Goal: Task Accomplishment & Management: Use online tool/utility

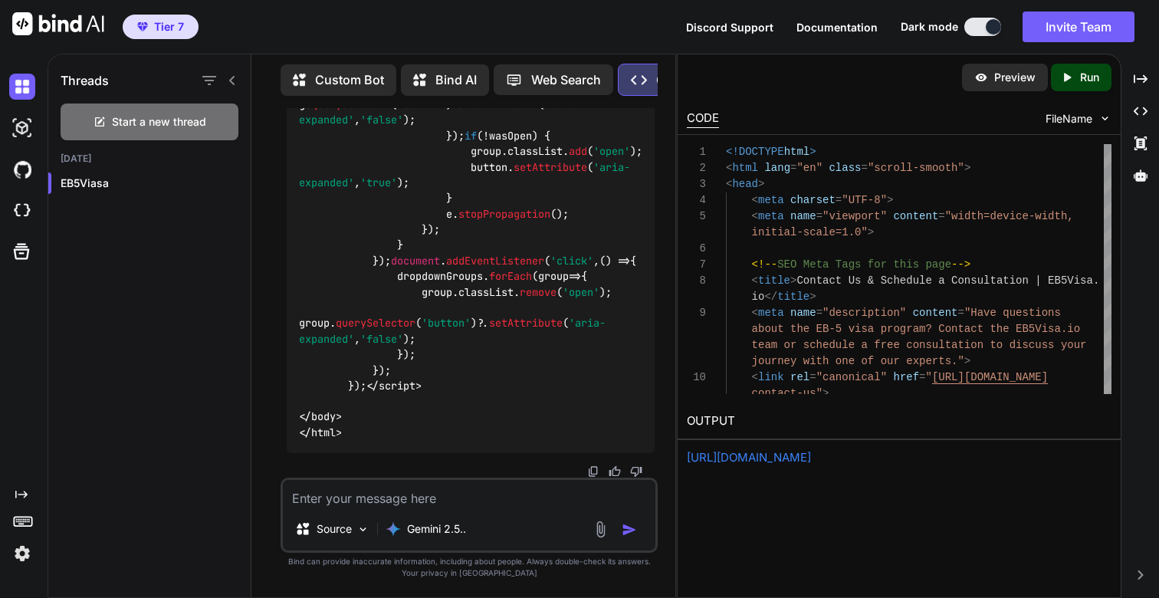
scroll to position [92683, 0]
click at [421, 505] on textarea at bounding box center [469, 494] width 373 height 28
click at [1089, 73] on p "Run" at bounding box center [1089, 77] width 19 height 15
click at [781, 456] on link "[URL][DOMAIN_NAME]" at bounding box center [749, 457] width 124 height 15
click at [383, 497] on textarea at bounding box center [469, 494] width 373 height 28
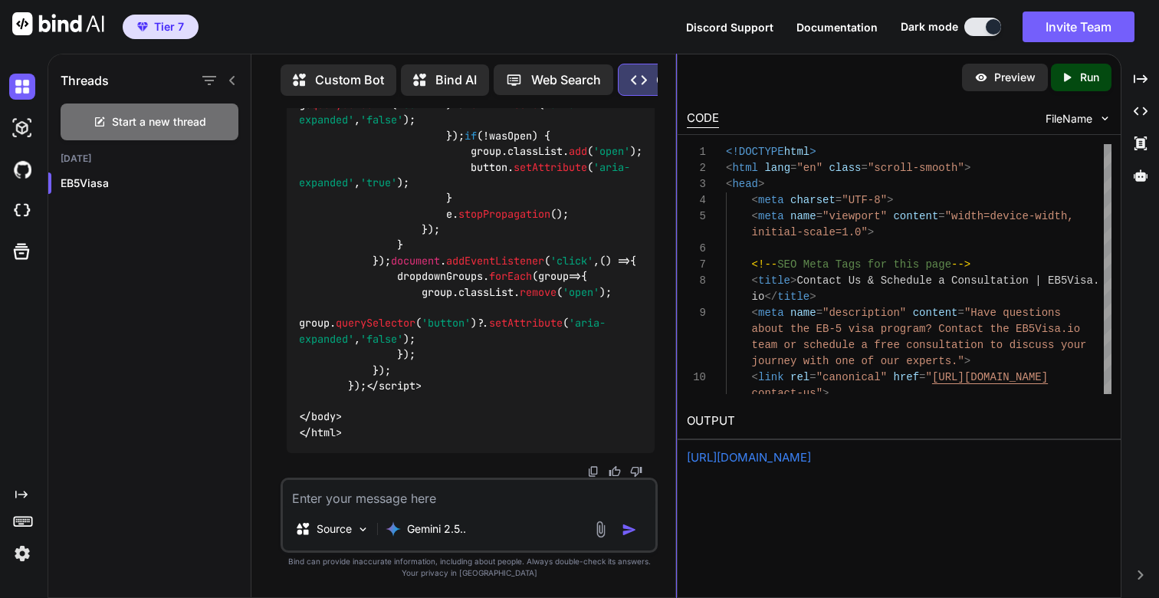
type textarea "T"
type textarea "x"
type textarea "Th"
type textarea "x"
type textarea "Thi"
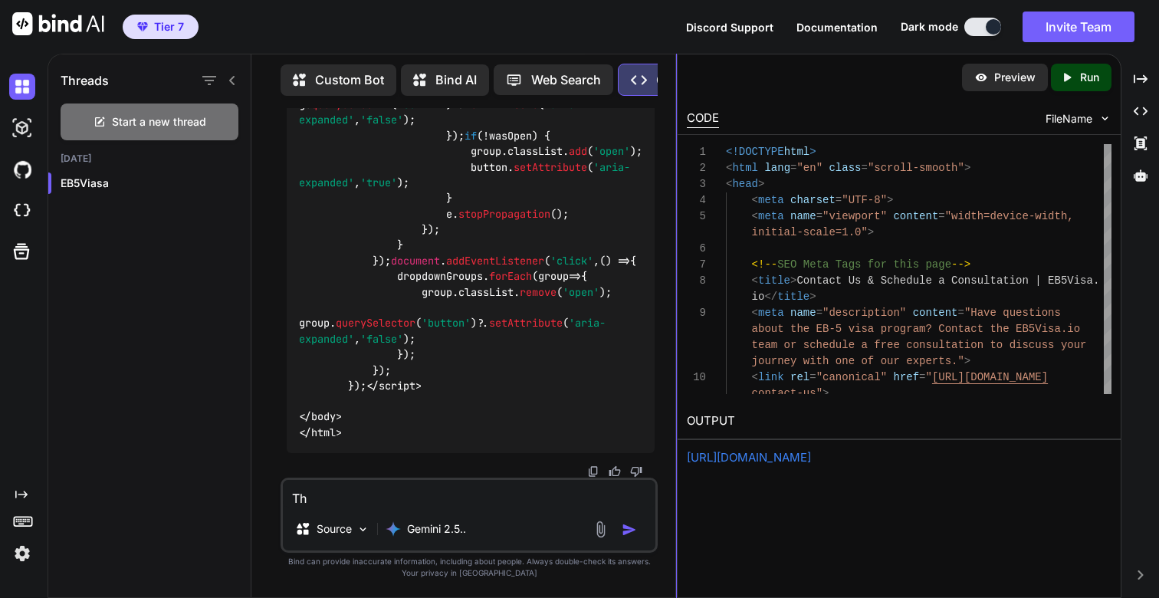
type textarea "x"
type textarea "This"
type textarea "x"
type textarea "This"
type textarea "x"
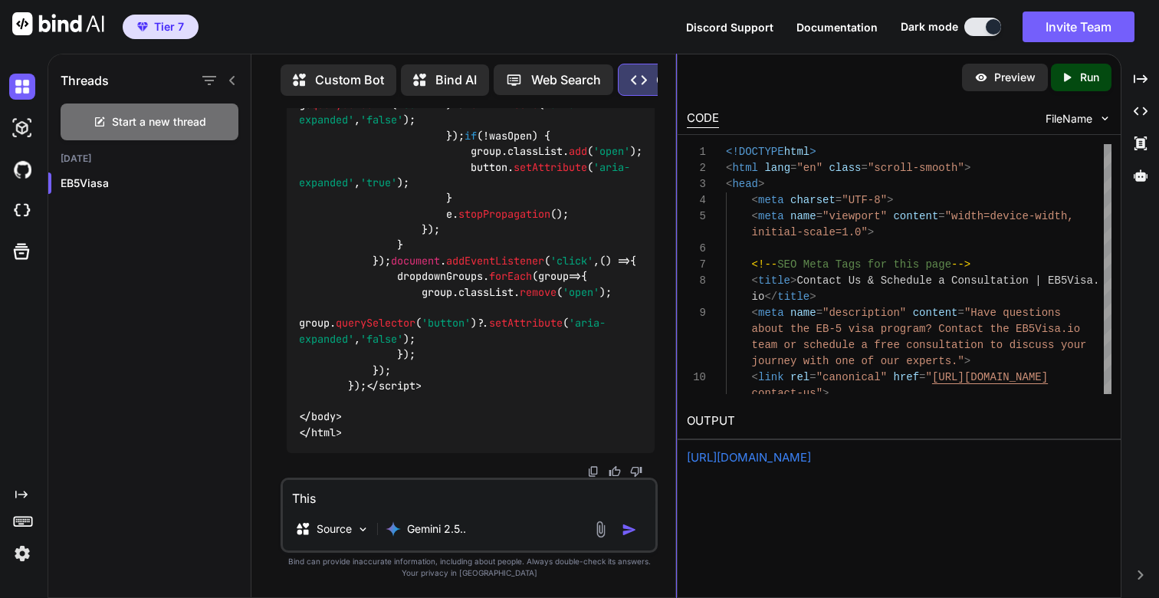
type textarea "This i"
type textarea "x"
type textarea "This is"
type textarea "x"
type textarea "This is"
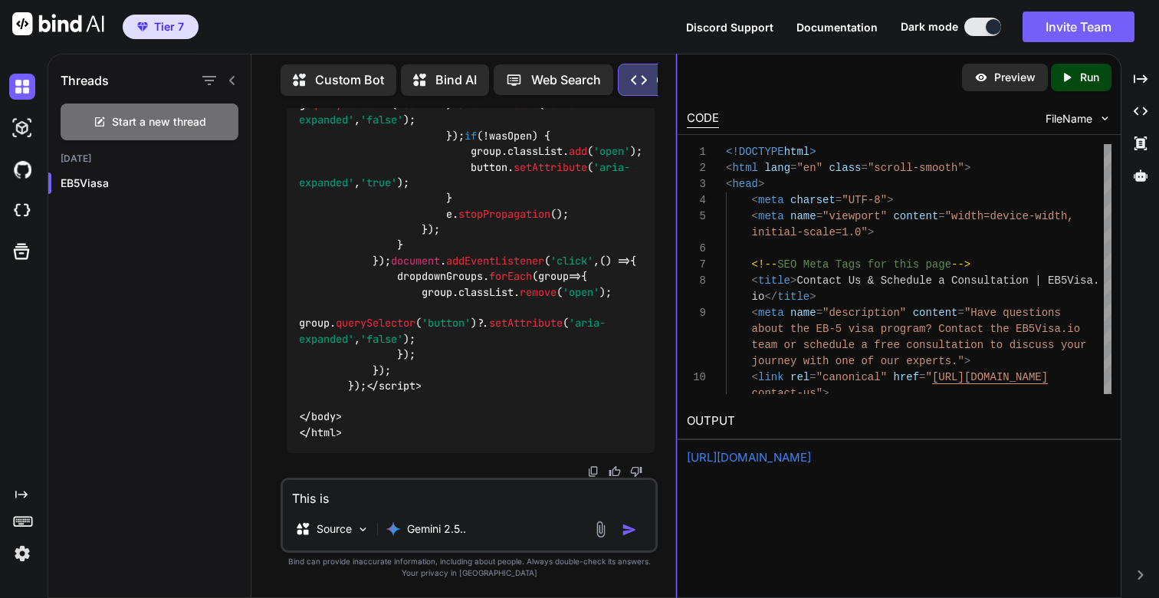
type textarea "x"
type textarea "This is g"
type textarea "x"
type textarea "This is gr"
type textarea "x"
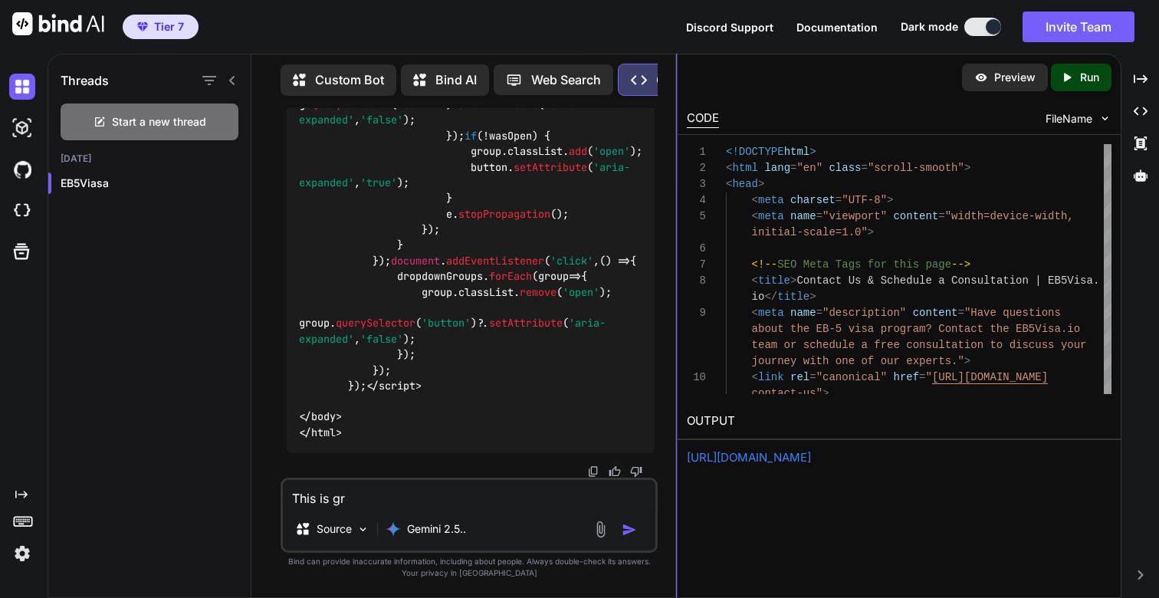
type textarea "This is gre"
type textarea "x"
type textarea "This is gret"
type textarea "x"
type textarea "This is gre"
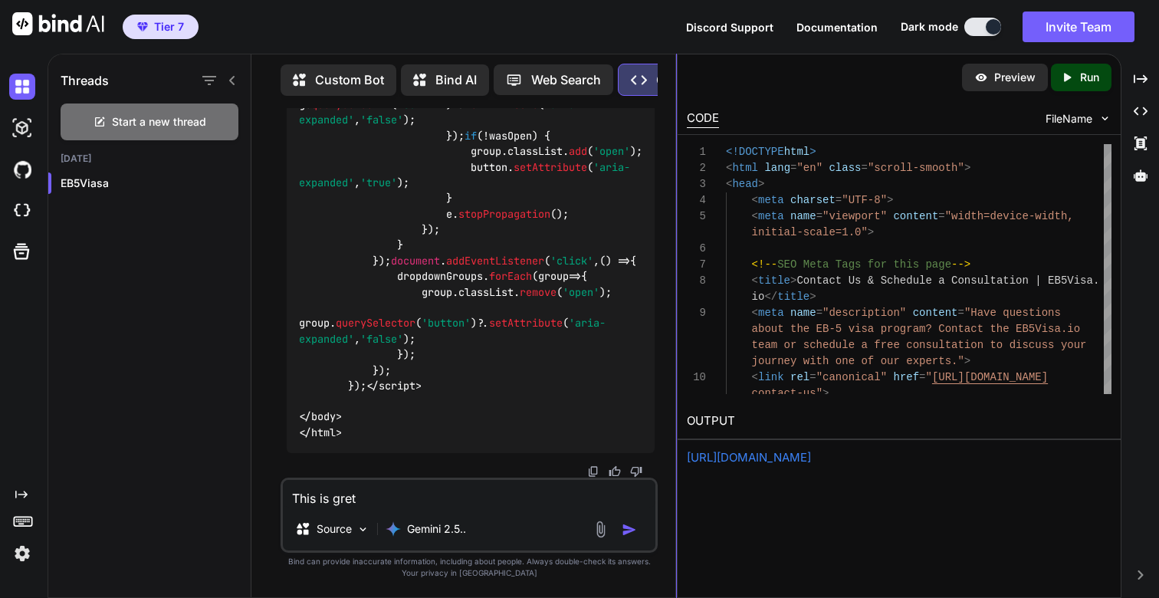
type textarea "x"
type textarea "This is gr"
type textarea "x"
type textarea "This is g"
type textarea "x"
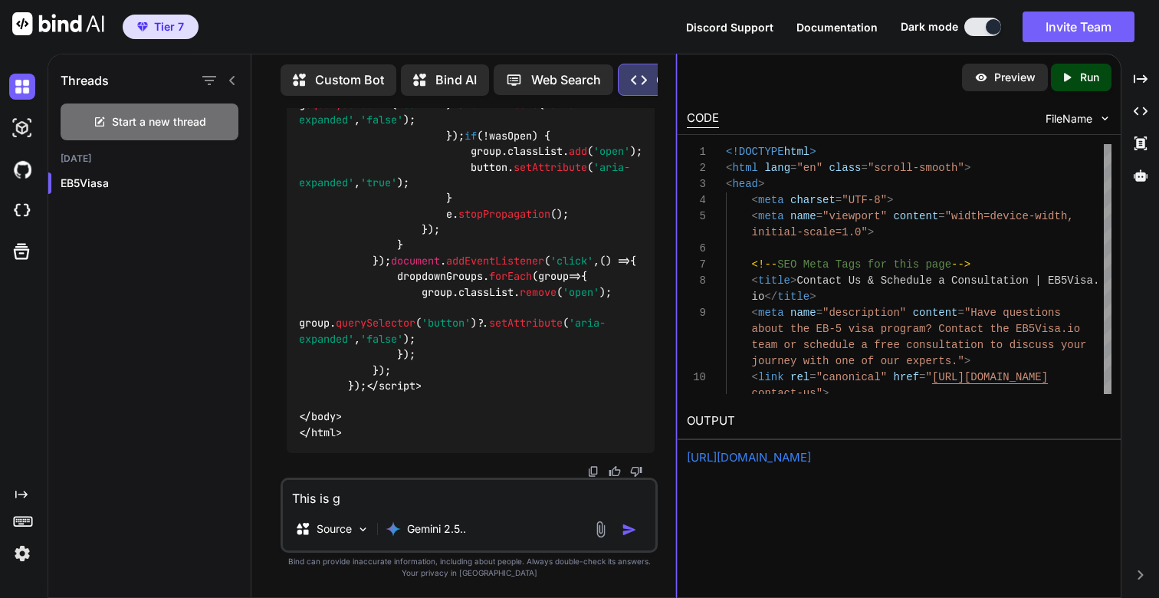
type textarea "This is"
type textarea "x"
type textarea "This is g"
type textarea "x"
type textarea "This is gr"
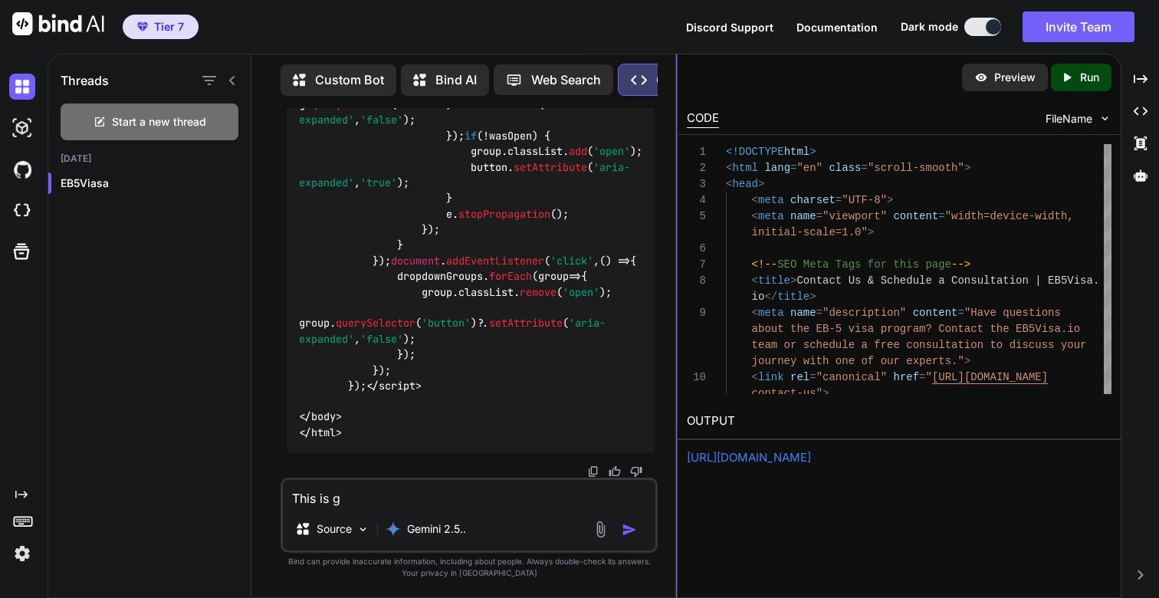
type textarea "x"
type textarea "This is gre"
type textarea "x"
type textarea "This is grea"
type textarea "x"
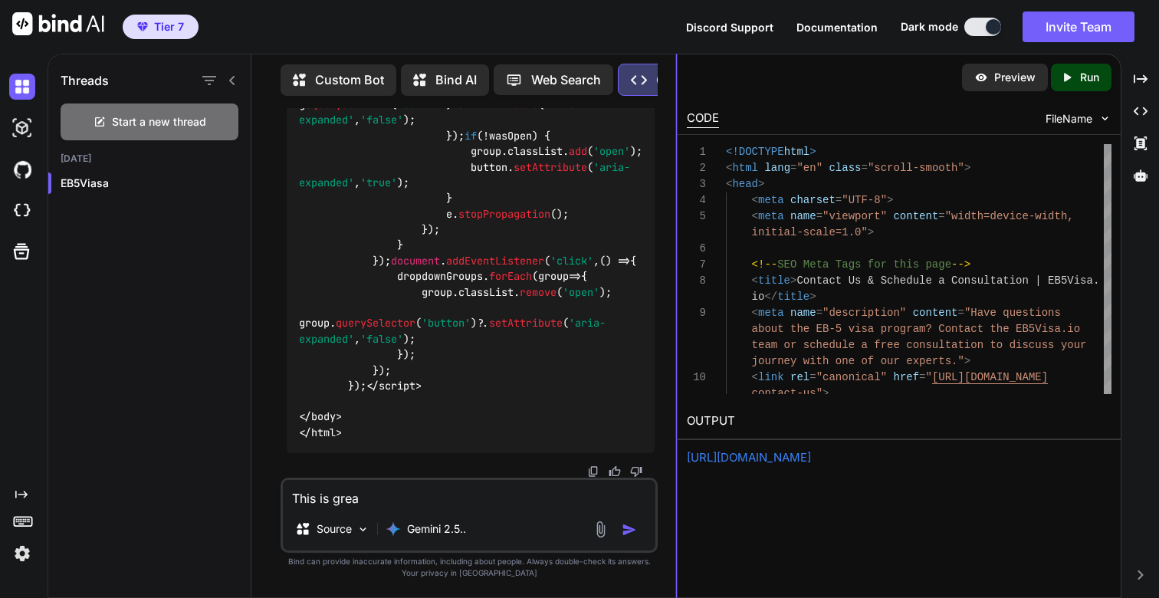
type textarea "This is great"
type textarea "x"
type textarea "This is great."
type textarea "x"
type textarea "This is great."
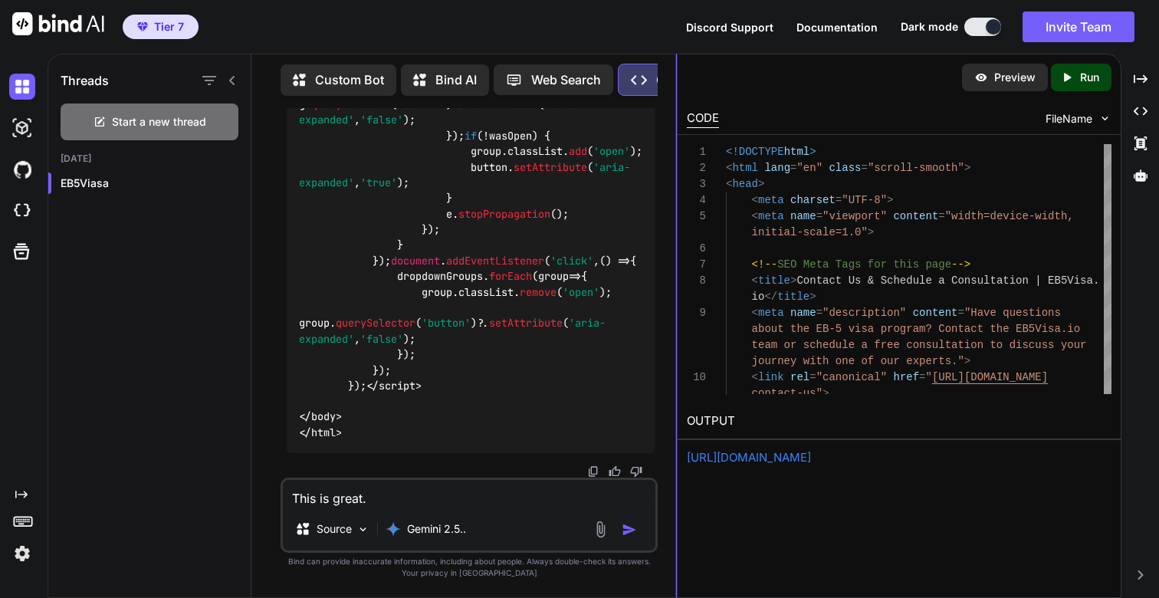
type textarea "x"
type textarea "This is great."
type textarea "x"
type textarea "This is great. C"
type textarea "x"
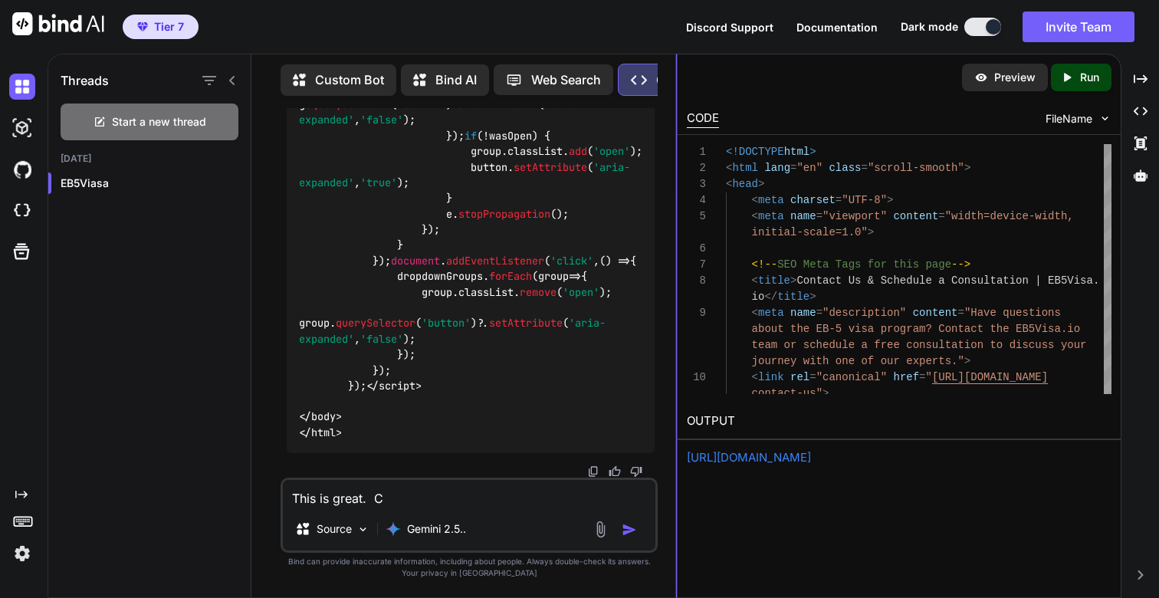
type textarea "This is great. Ca"
type textarea "x"
type textarea "This is great. Can"
type textarea "x"
type textarea "This is great. Can"
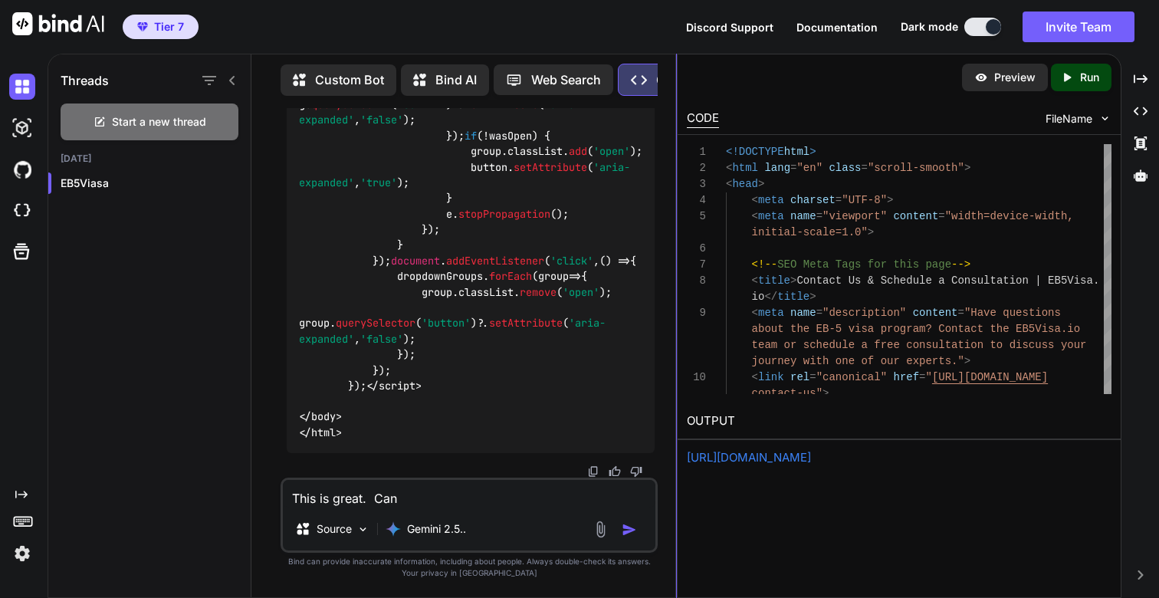
type textarea "x"
type textarea "This is great. Can w"
type textarea "x"
type textarea "This is great. Can we"
type textarea "x"
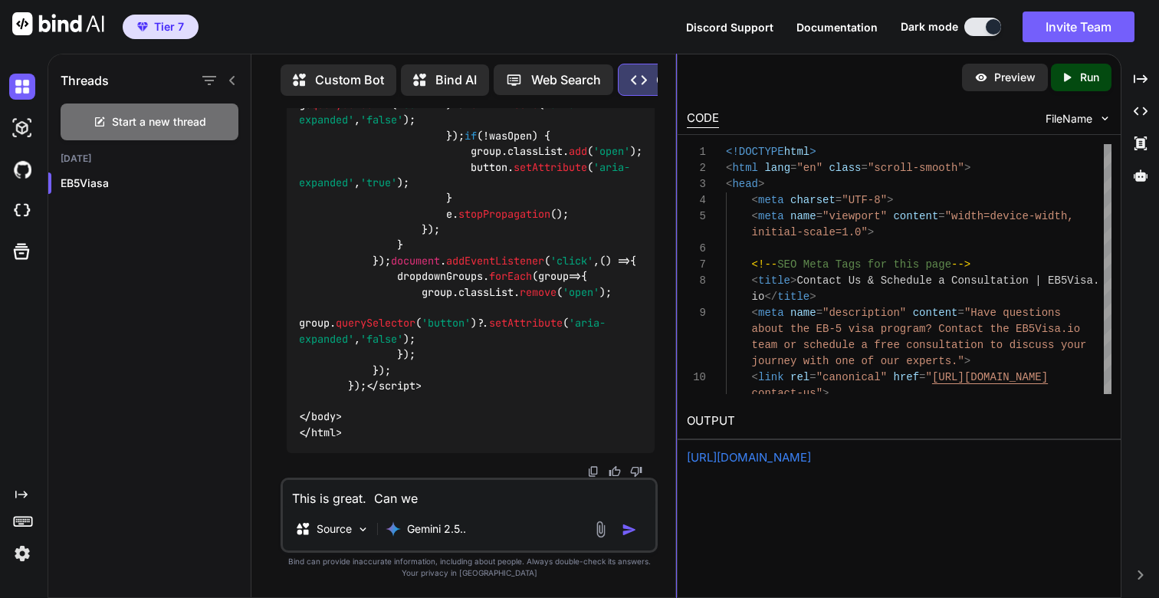
type textarea "This is great. Can we"
type textarea "x"
type textarea "This is great. Can we i"
type textarea "x"
type textarea "This is great. Can we in"
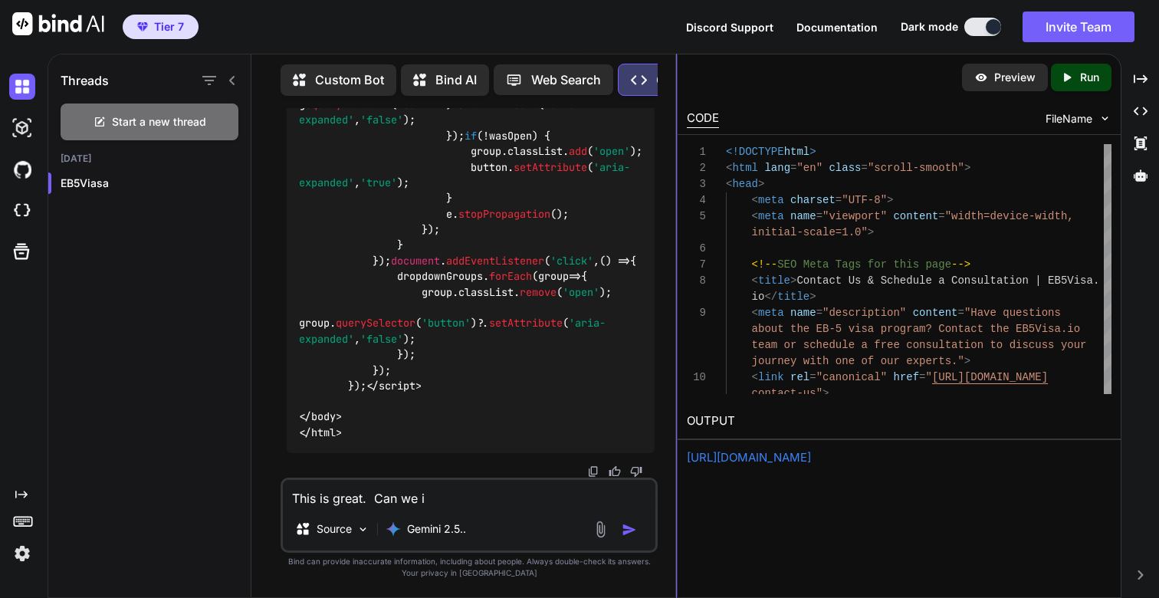
type textarea "x"
type textarea "This is great. Can we int"
type textarea "x"
type textarea "This is great. Can we inte"
type textarea "x"
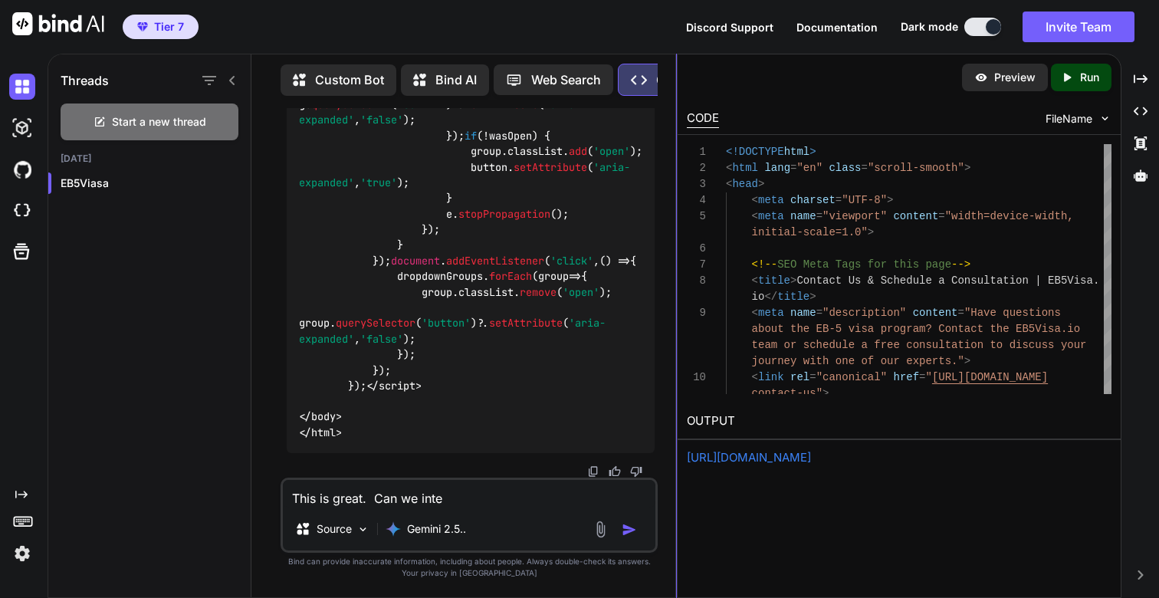
type textarea "This is great. Can we integ"
type textarea "x"
type textarea "This is great. Can we integr"
type textarea "x"
type textarea "This is great. Can we integra"
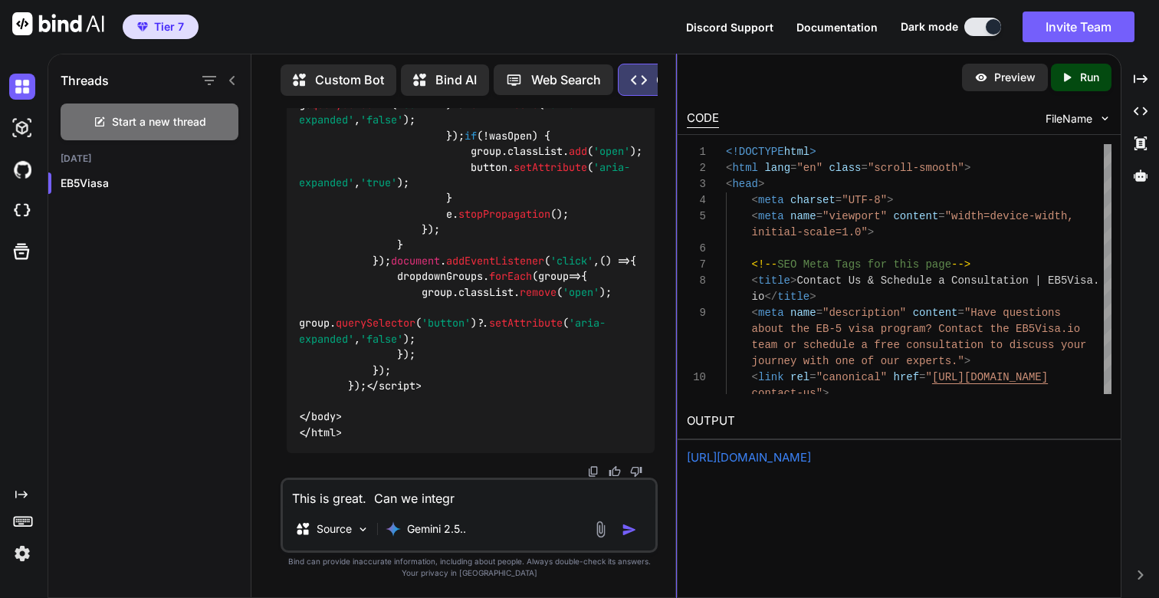
type textarea "x"
type textarea "This is great. Can we integrat"
type textarea "x"
type textarea "This is great. Can we integrate"
type textarea "x"
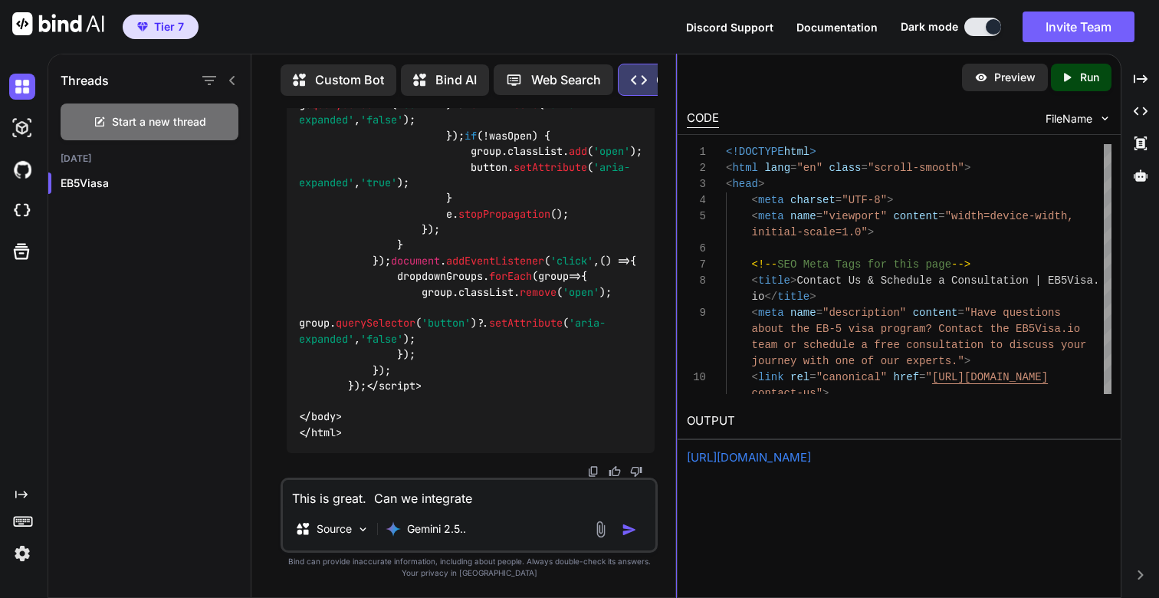
type textarea "This is great. Can we integrate"
type textarea "x"
type textarea "This is great. Can we integrate t"
type textarea "x"
type textarea "This is great. Can we integrate th"
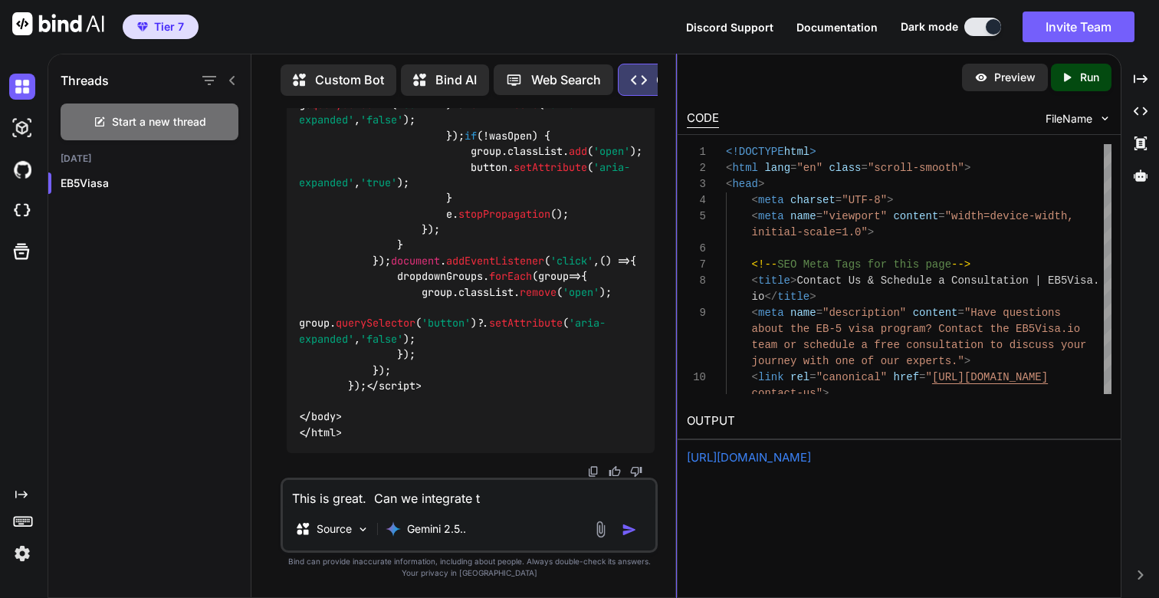
type textarea "x"
type textarea "This is great. Can we integrate the"
type textarea "x"
type textarea "This is great. Can we integrate the"
type textarea "x"
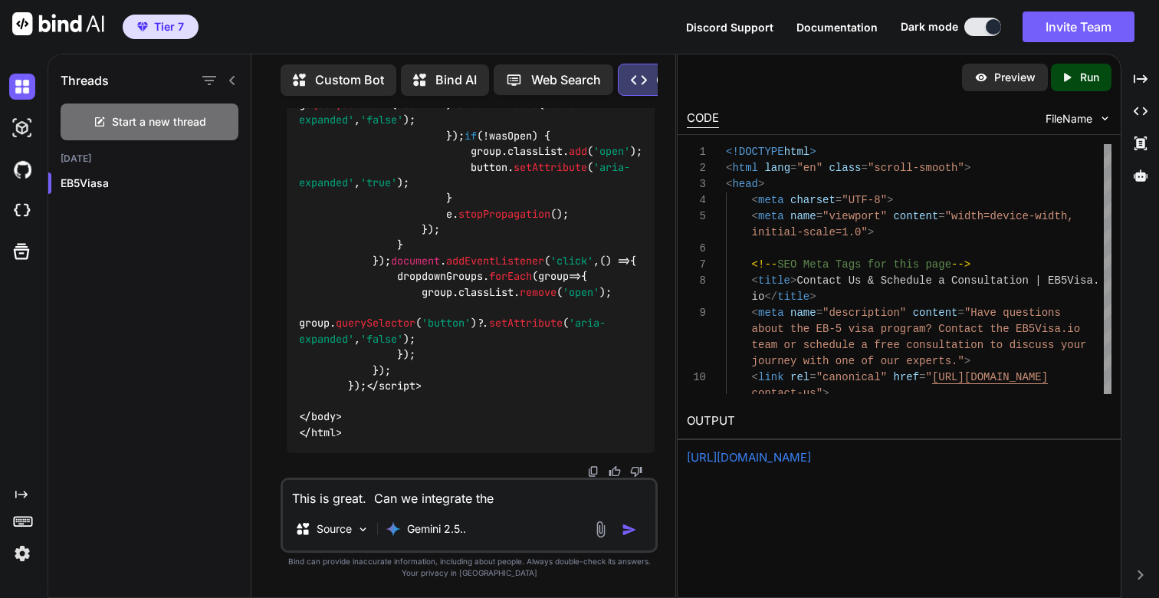
paste textarea "Send Us a Message"
type textarea "This is great. Can we integrate the Send Us a Message"
type textarea "x"
type textarea "This is great. Can we integrate the Send Us a Message"
type textarea "x"
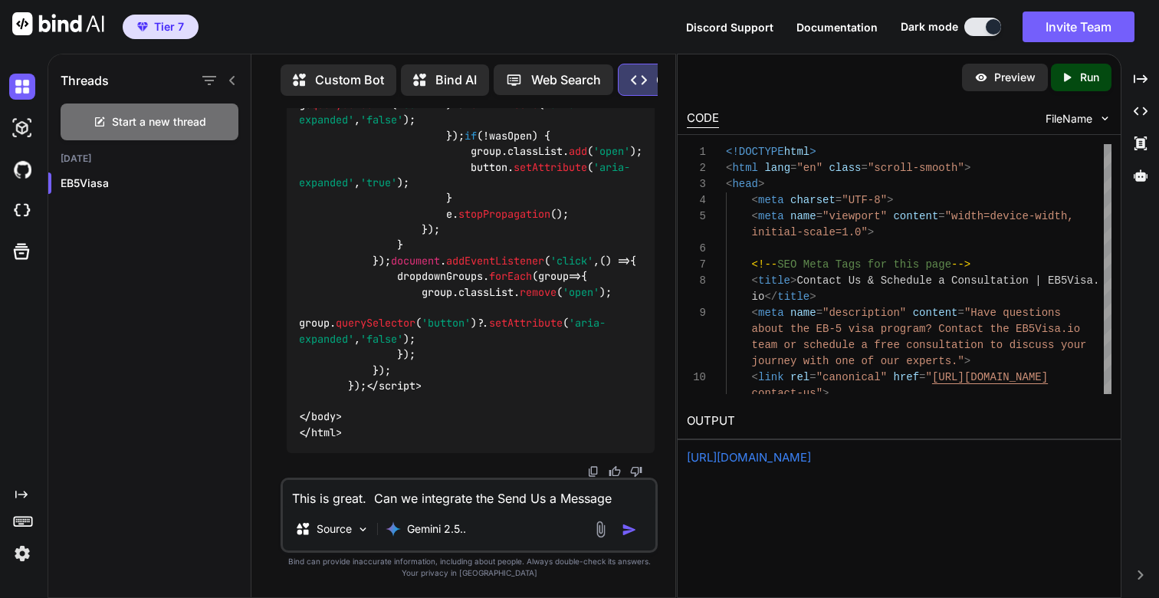
type textarea "This is great. Can we integrate the Send Us a Message w"
type textarea "x"
type textarea "This is great. Can we integrate the Send Us a Message wi"
type textarea "x"
type textarea "This is great. Can we integrate the Send Us a Message wit"
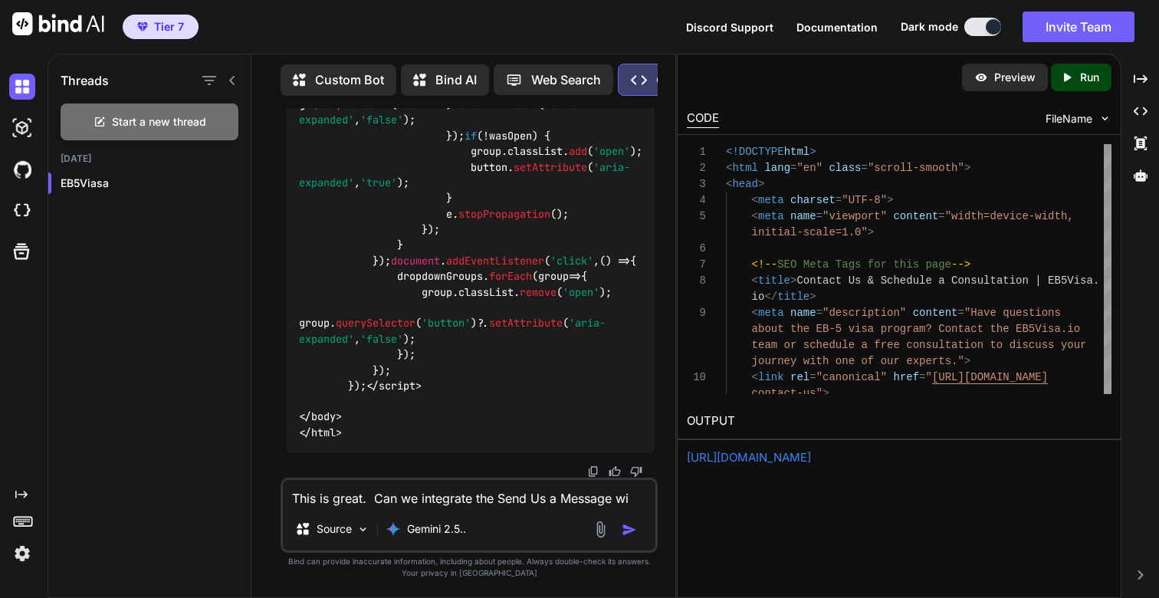
type textarea "x"
type textarea "This is great. Can we integrate the Send Us a Message with"
type textarea "x"
type textarea "This is great. Can we integrate the Send Us a Message with"
type textarea "x"
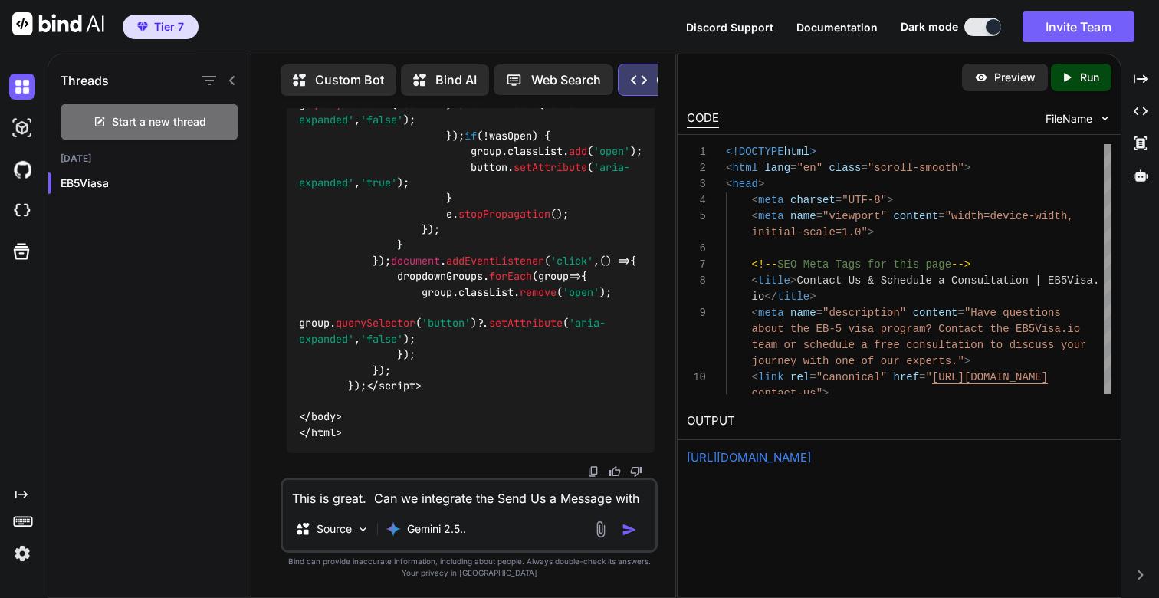
type textarea "This is great. Can we integrate the Send Us a Message with"
type textarea "x"
type textarea "This is great. Can we integrate the Send Us a Message wit"
type textarea "x"
type textarea "This is great. Can we integrate the Send Us a Message wi"
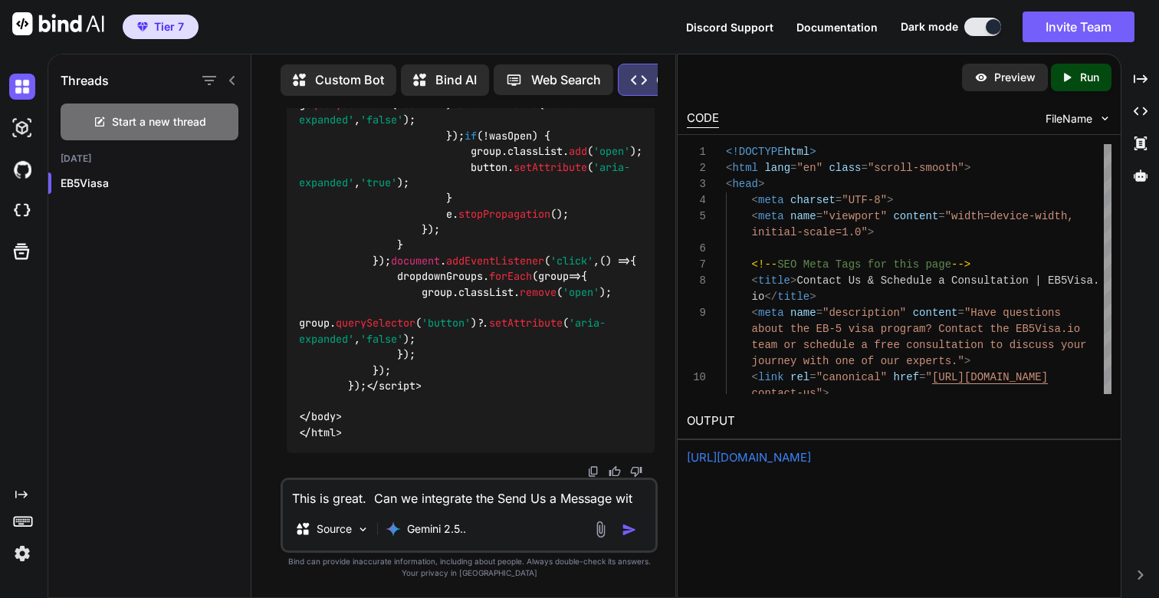
type textarea "x"
type textarea "This is great. Can we integrate the Send Us a Message w"
type textarea "x"
type textarea "This is great. Can we integrate the Send Us a Message"
type textarea "x"
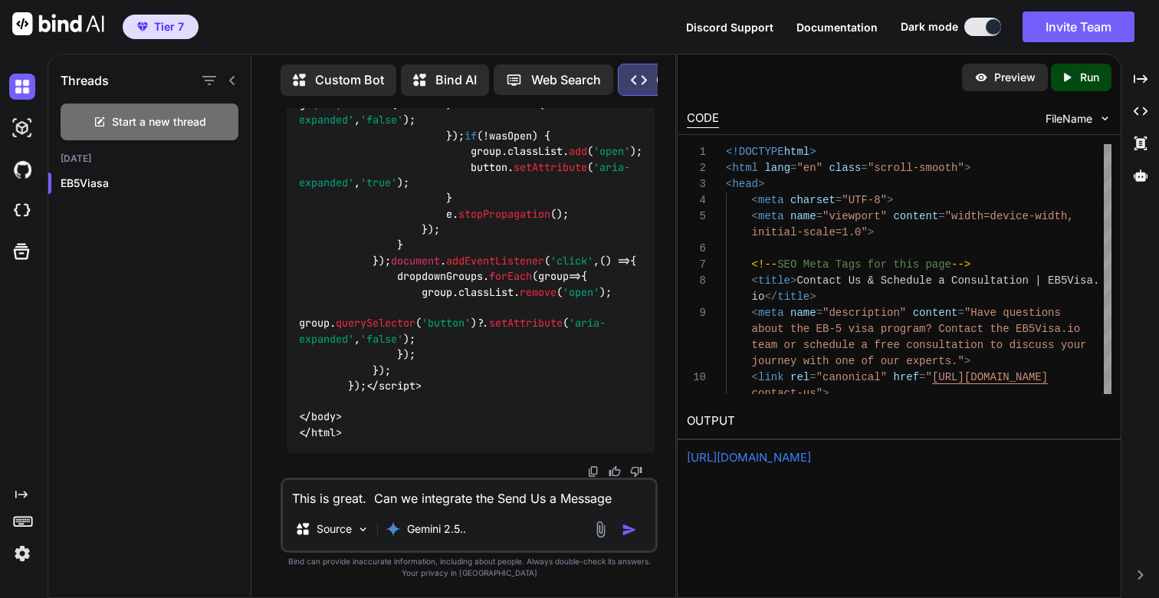
type textarea "This is great. Can we integrate the Send Us a Message w"
type textarea "x"
type textarea "This is great. Can we integrate the Send Us a Message wi"
type textarea "x"
type textarea "This is great. Can we integrate the Send Us a Message wit"
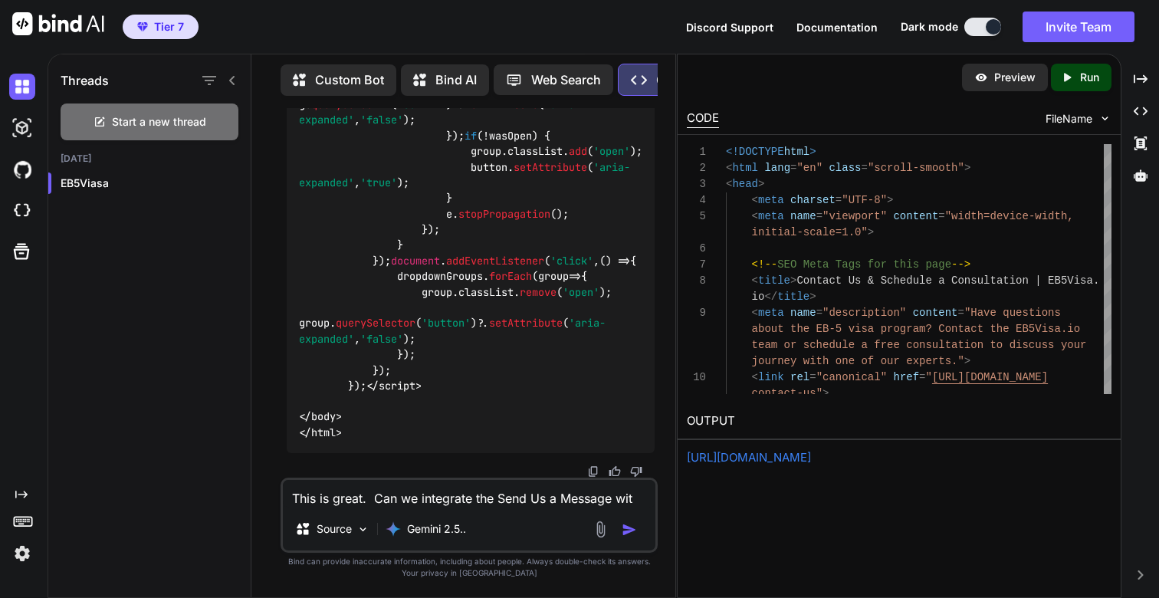
type textarea "x"
type textarea "This is great. Can we integrate the Send Us a Message with"
type textarea "x"
type textarea "This is great. Can we integrate the Send Us a Message with"
type textarea "x"
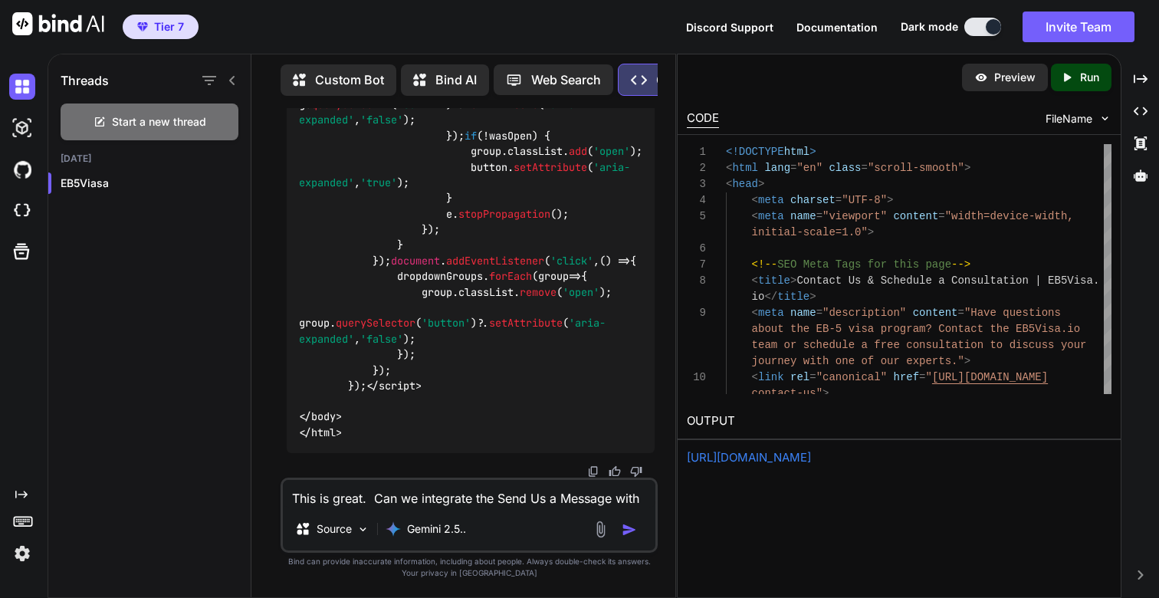
type textarea "This is great. Can we integrate the Send Us a Message with t"
type textarea "x"
type textarea "This is great. Can we integrate the Send Us a Message with th"
type textarea "x"
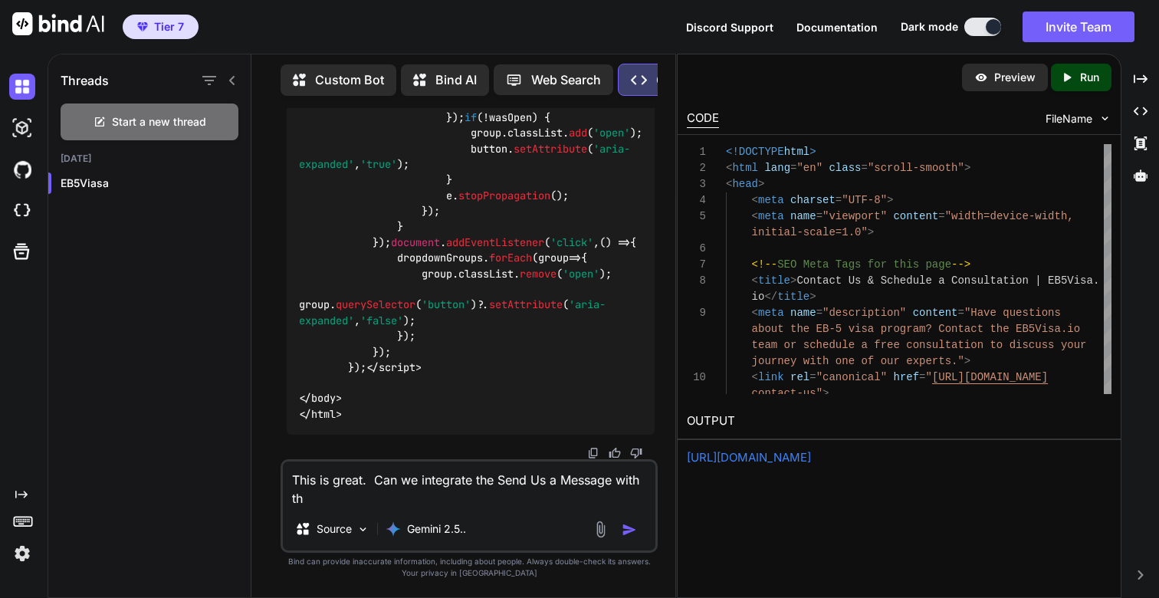
type textarea "This is great. Can we integrate the Send Us a Message with the"
type textarea "x"
type textarea "This is great. Can we integrate the Send Us a Message with the"
type textarea "x"
type textarea "This is great. Can we integrate the Send Us a Message with the e"
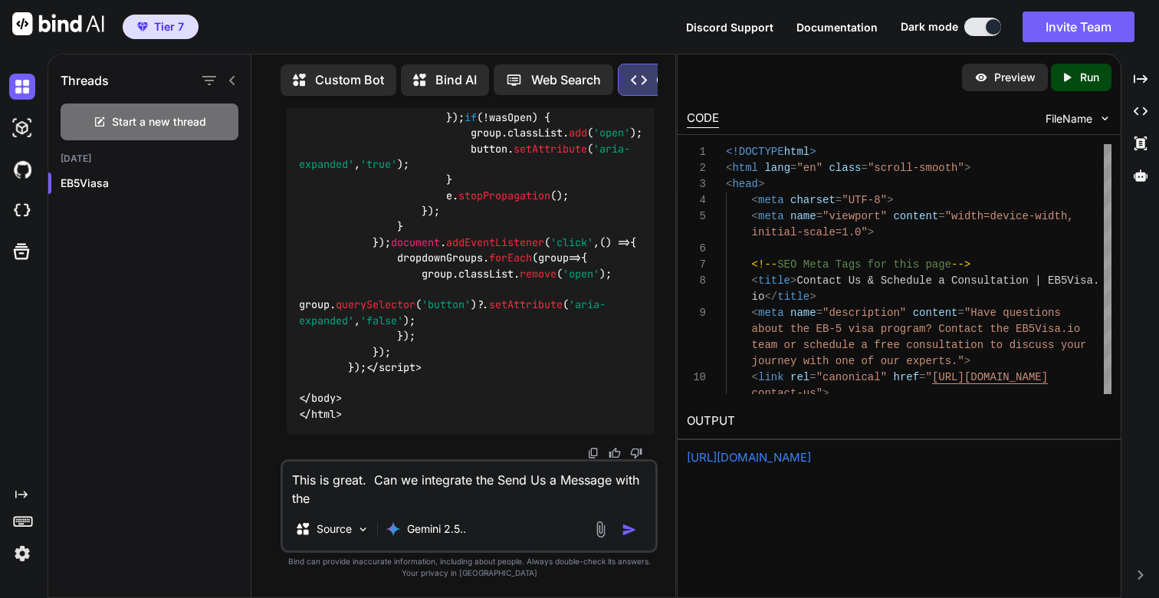
type textarea "x"
type textarea "This is great. Can we integrate the Send Us a Message with the em"
type textarea "x"
type textarea "This is great. Can we integrate the Send Us a Message with the ema"
type textarea "x"
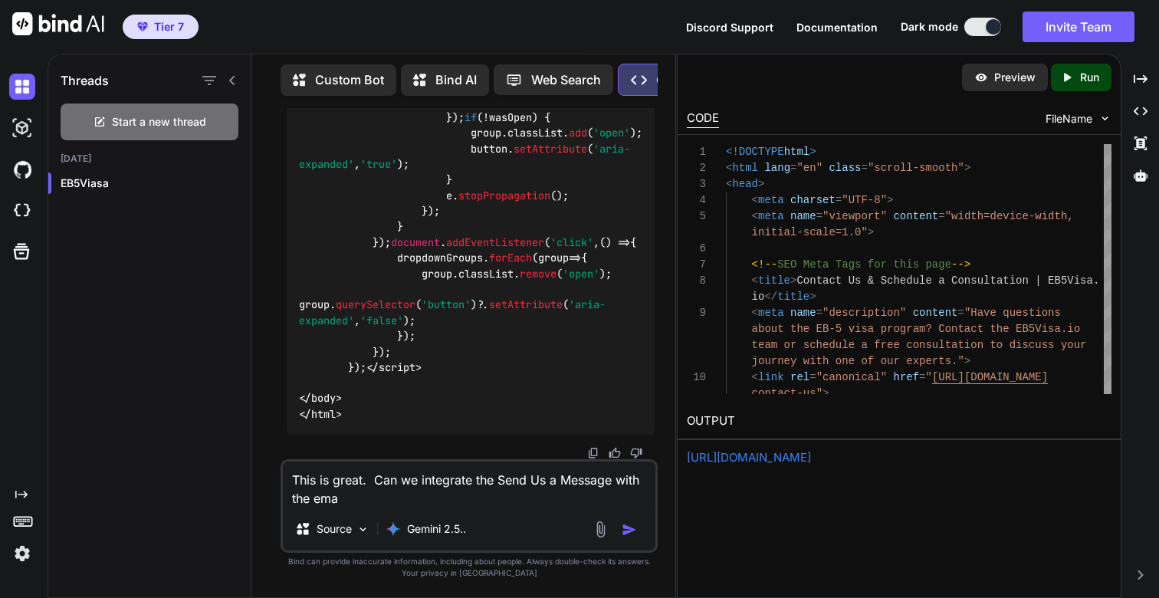
type textarea "This is great. Can we integrate the Send Us a Message with the emai"
type textarea "x"
type textarea "This is great. Can we integrate the Send Us a Message with the email"
type textarea "x"
type textarea "This is great. Can we integrate the Send Us a Message with the email"
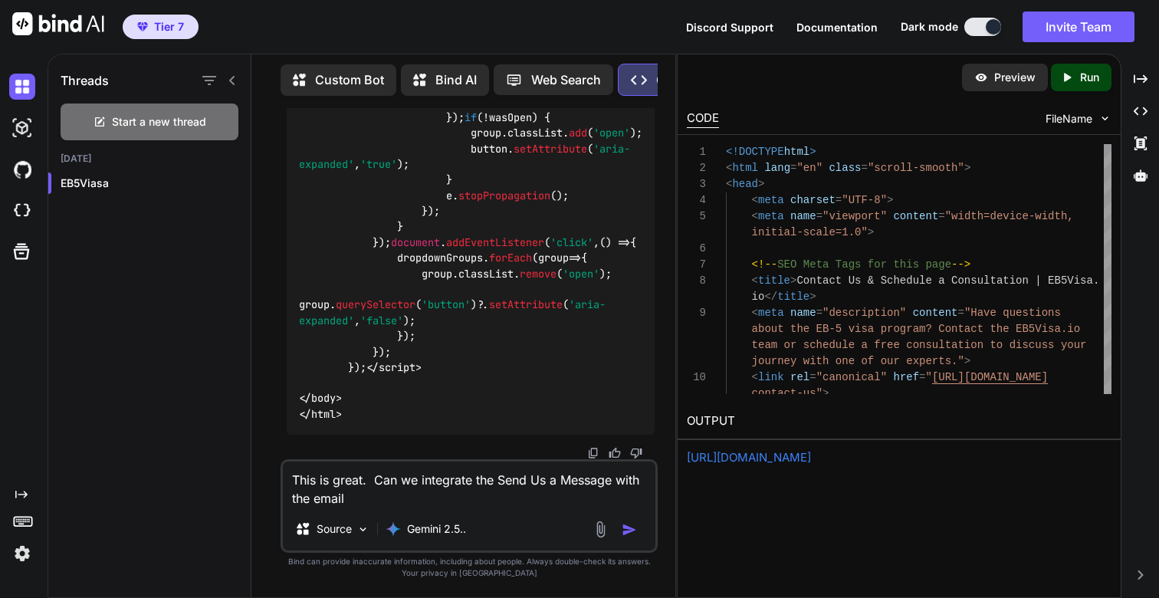
type textarea "x"
type textarea "This is great. Can we integrate the Send Us a Message with the email s"
type textarea "x"
type textarea "This is great. Can we integrate the Send Us a Message with the email sy"
type textarea "x"
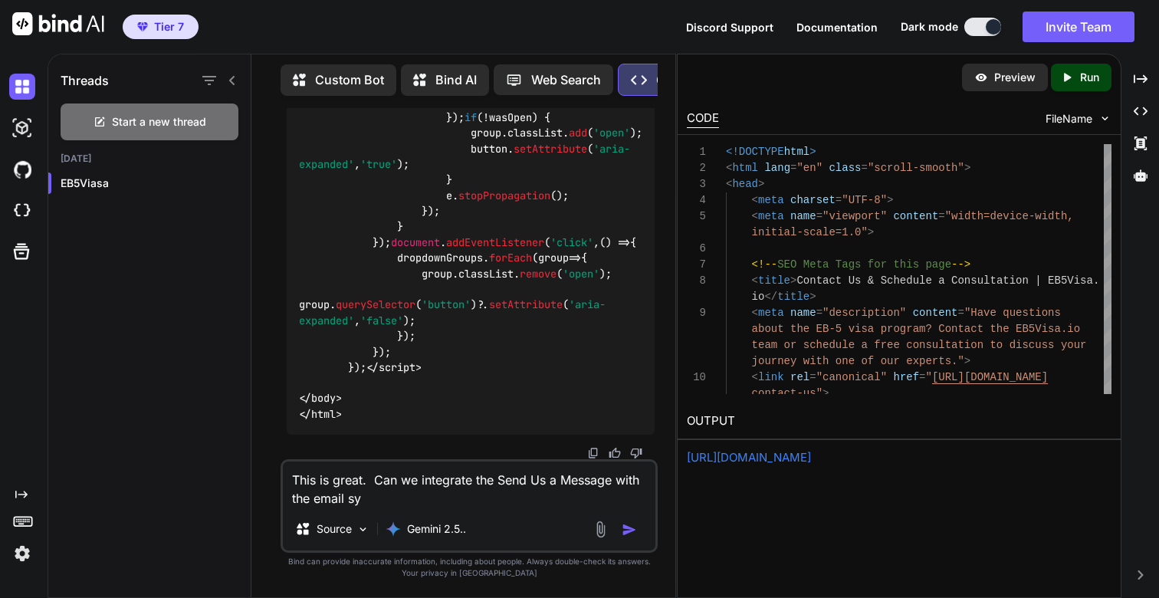
type textarea "This is great. Can we integrate the Send Us a Message with the email sys"
type textarea "x"
type textarea "This is great. Can we integrate the Send Us a Message with the email syst"
type textarea "x"
type textarea "This is great. Can we integrate the Send Us a Message with the email syste"
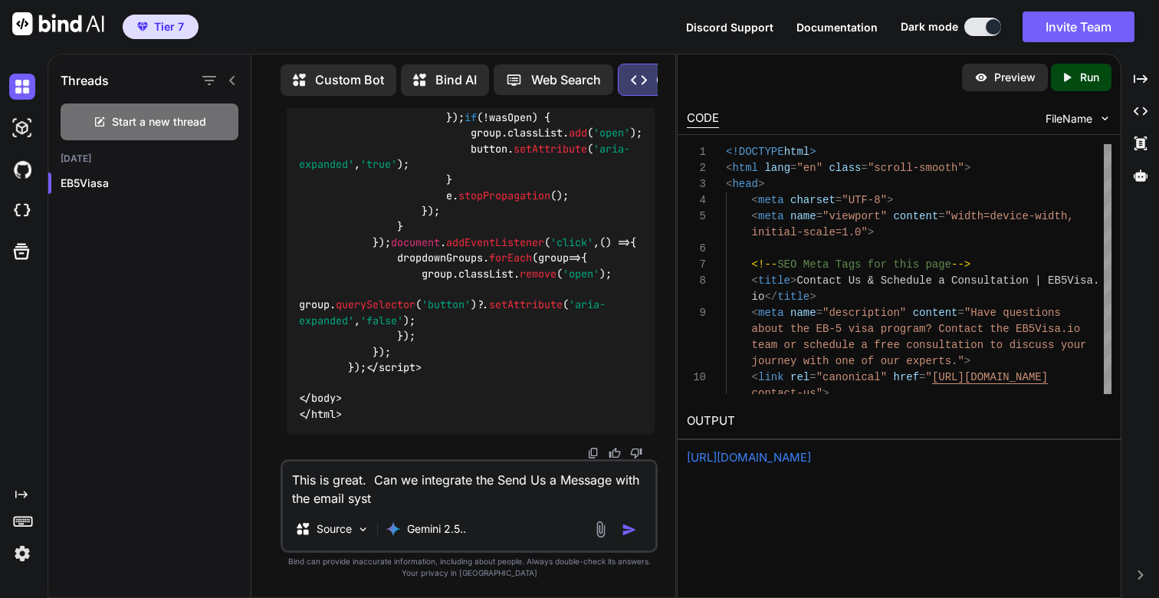
type textarea "x"
type textarea "This is great. Can we integrate the Send Us a Message with the email system"
type textarea "x"
type textarea "This is great. Can we integrate the Send Us a Message with the email system"
type textarea "x"
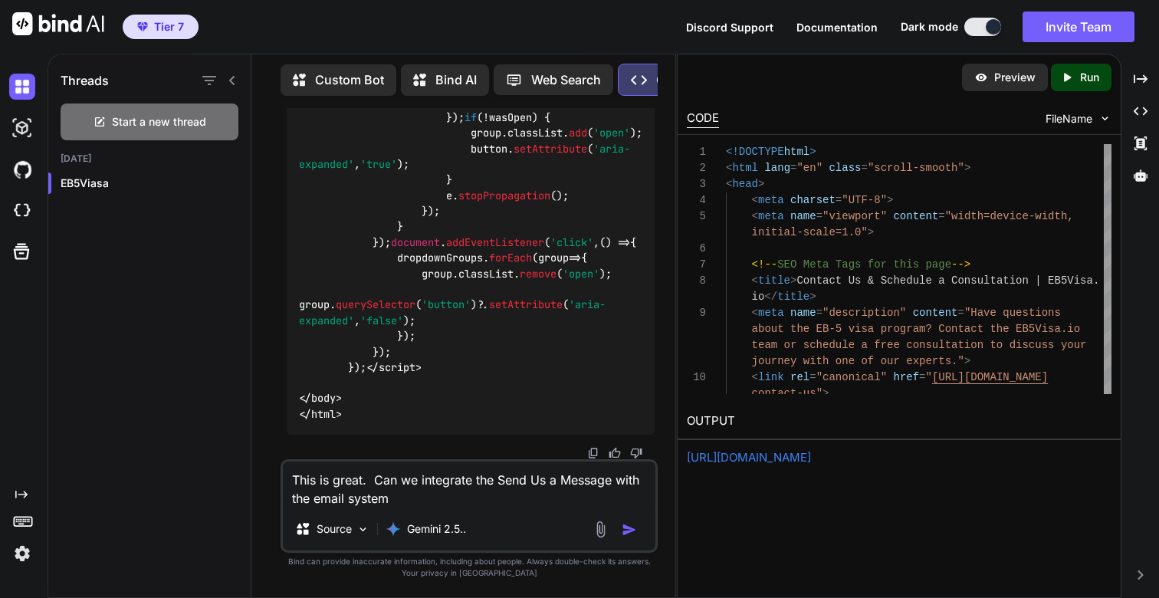
type textarea "This is great. Can we integrate the Send Us a Message with the email system w"
type textarea "x"
type textarea "This is great. Can we integrate the Send Us a Message with the email system wh"
type textarea "x"
type textarea "This is great. Can we integrate the Send Us a Message with the email system whi"
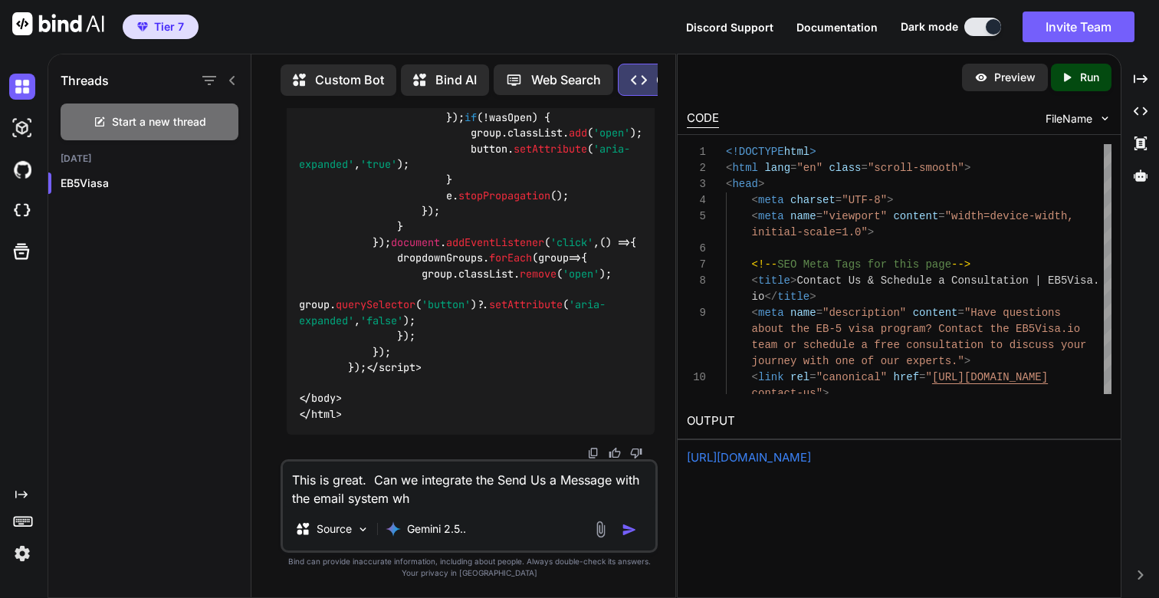
type textarea "x"
type textarea "This is great. Can we integrate the Send Us a Message with the email system whic"
type textarea "x"
type textarea "This is great. Can we integrate the Send Us a Message with the email system whi…"
type textarea "x"
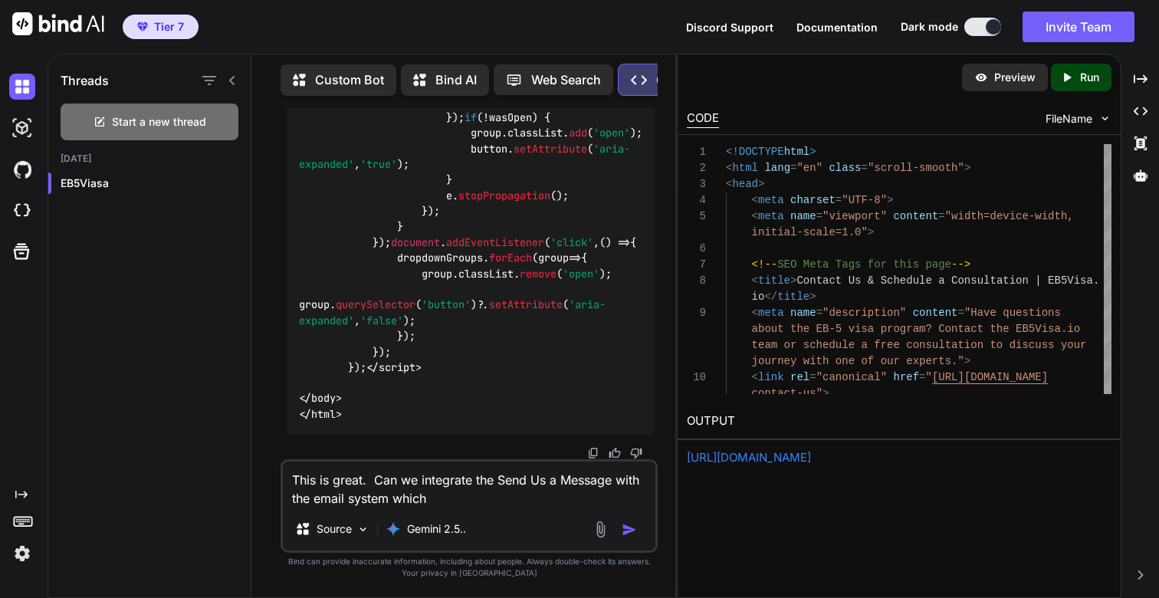
type textarea "This is great. Can we integrate the Send Us a Message with the email system whi…"
type textarea "x"
type textarea "This is great. Can we integrate the Send Us a Message with the email system whi…"
type textarea "x"
type textarea "This is great. Can we integrate the Send Us a Message with the email system whi…"
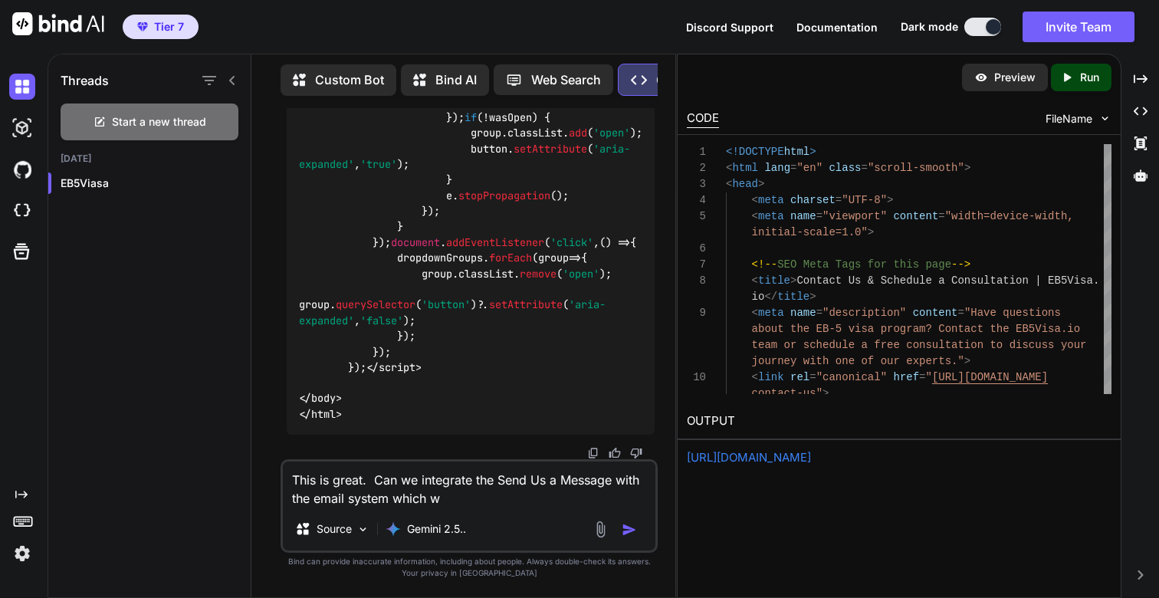
type textarea "x"
type textarea "This is great. Can we integrate the Send Us a Message with the email system whi…"
type textarea "x"
type textarea "This is great. Can we integrate the Send Us a Message with the email system whi…"
type textarea "x"
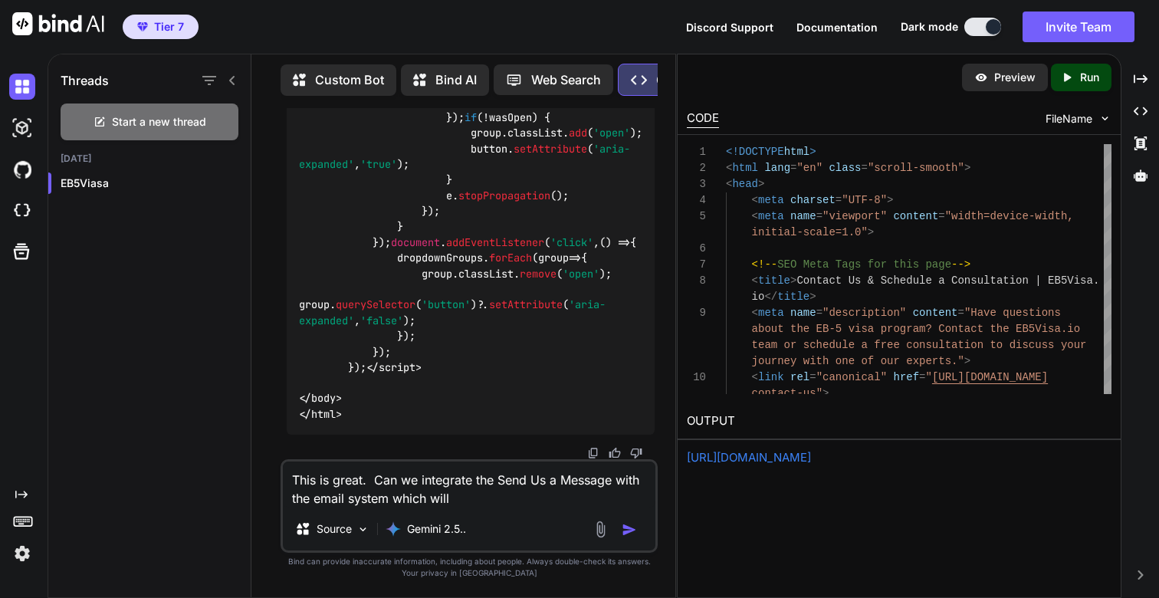
type textarea "This is great. Can we integrate the Send Us a Message with the email system whi…"
type textarea "x"
type textarea "This is great. Can we integrate the Send Us a Message with the email system whi…"
type textarea "x"
type textarea "This is great. Can we integrate the Send Us a Message with the email system whi…"
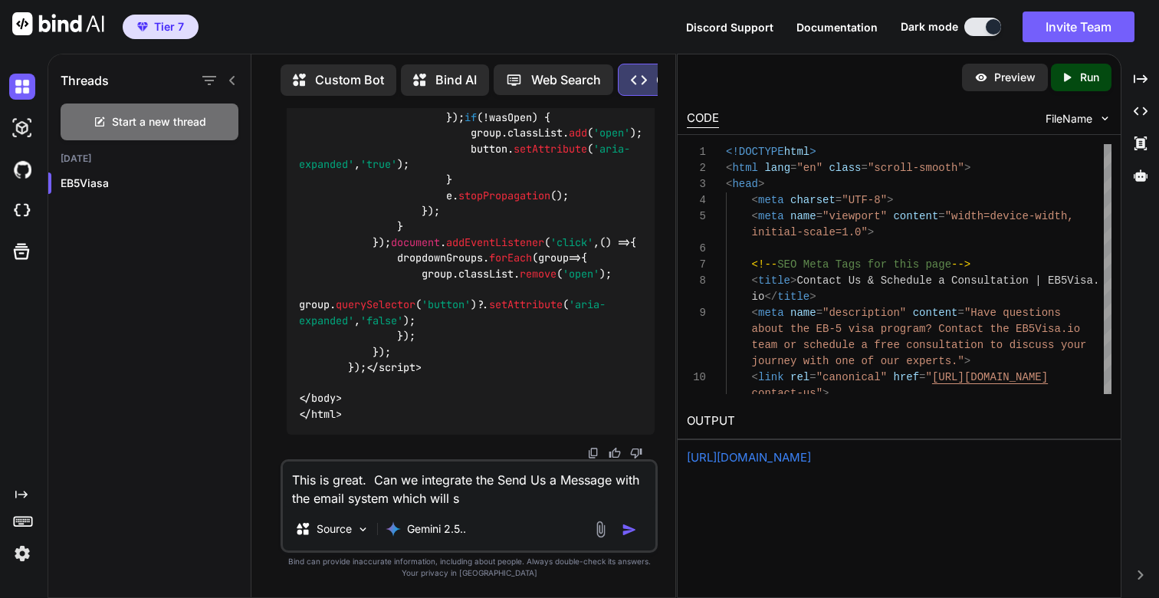
type textarea "x"
type textarea "This is great. Can we integrate the Send Us a Message with the email system whi…"
type textarea "x"
type textarea "This is great. Can we integrate the Send Us a Message with the email system whi…"
type textarea "x"
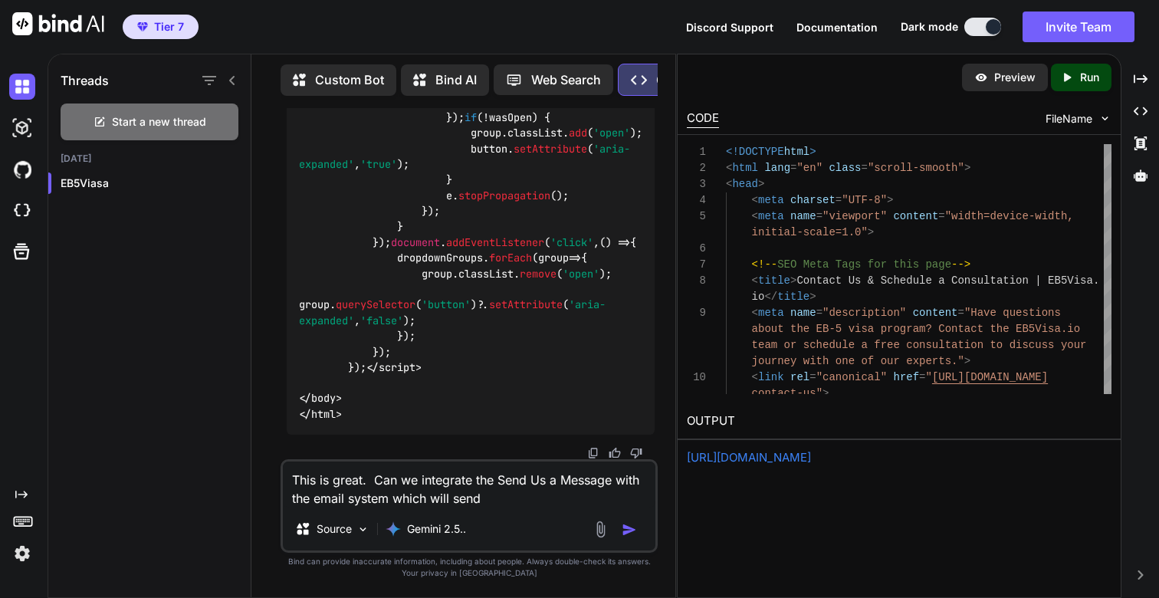
type textarea "This is great. Can we integrate the Send Us a Message with the email system whi…"
type textarea "x"
type textarea "This is great. Can we integrate the Send Us a Message with the email system whi…"
type textarea "x"
type textarea "This is great. Can we integrate the Send Us a Message with the email system whi…"
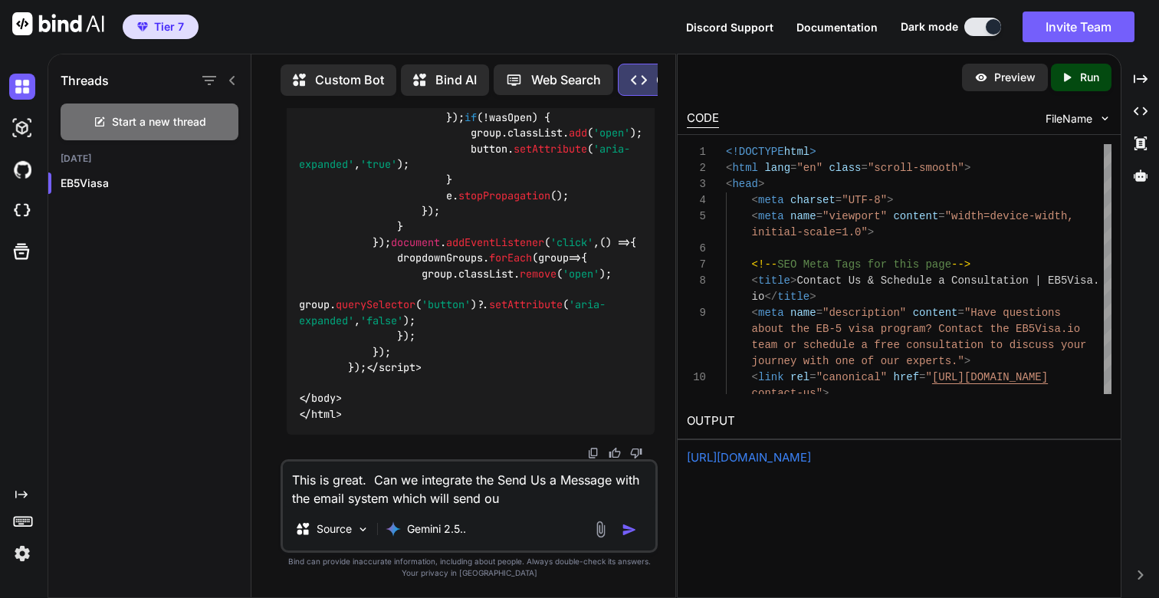
type textarea "x"
type textarea "This is great. Can we integrate the Send Us a Message with the email system whi…"
type textarea "x"
type textarea "This is great. Can we integrate the Send Us a Message with the email system whi…"
type textarea "x"
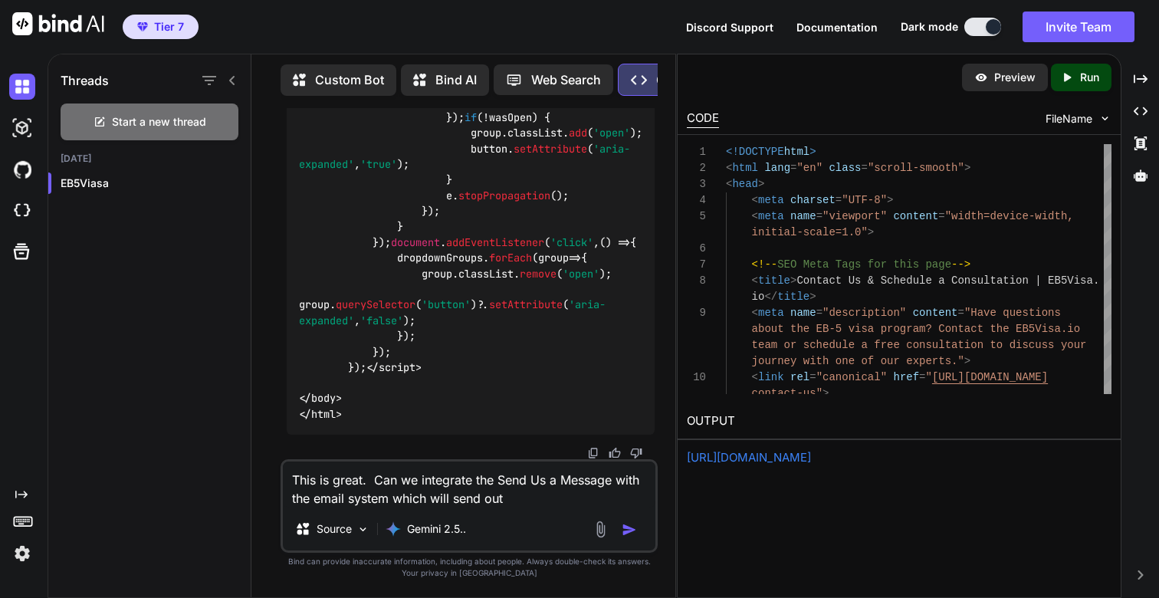
type textarea "This is great. Can we integrate the Send Us a Message with the email system whi…"
type textarea "x"
click at [494, 477] on textarea "This is great. Can we integrate the Send Us a Message with the email system whi…" at bounding box center [469, 484] width 373 height 46
click at [619, 483] on textarea "This is great. Can we integrate the Send Us a Message with the email system whi…" at bounding box center [469, 484] width 373 height 46
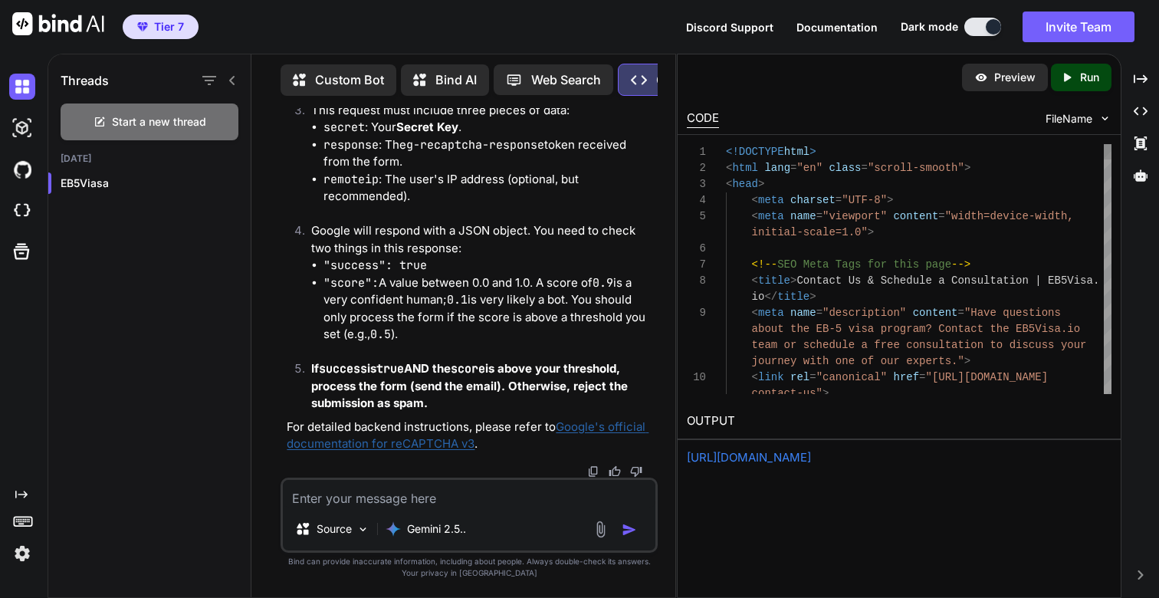
scroll to position [93896, 0]
click at [1084, 75] on p "Run" at bounding box center [1089, 77] width 19 height 15
click at [743, 458] on link "[URL][DOMAIN_NAME]" at bounding box center [749, 457] width 124 height 15
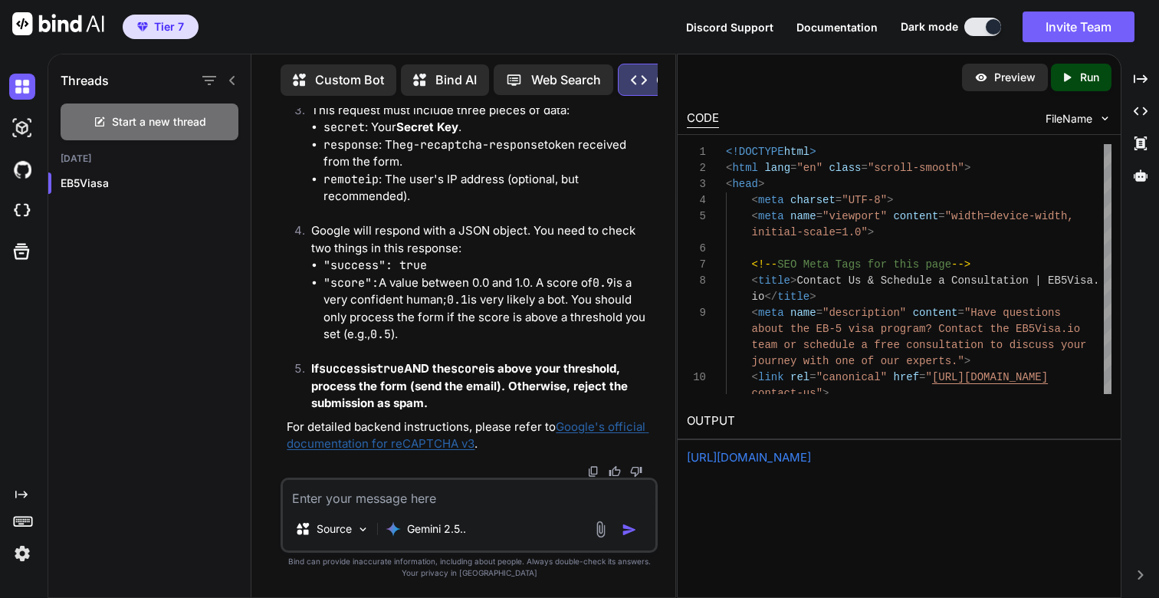
click at [1081, 75] on p "Run" at bounding box center [1089, 77] width 19 height 15
click at [793, 458] on link "[URL][DOMAIN_NAME]" at bounding box center [749, 457] width 124 height 15
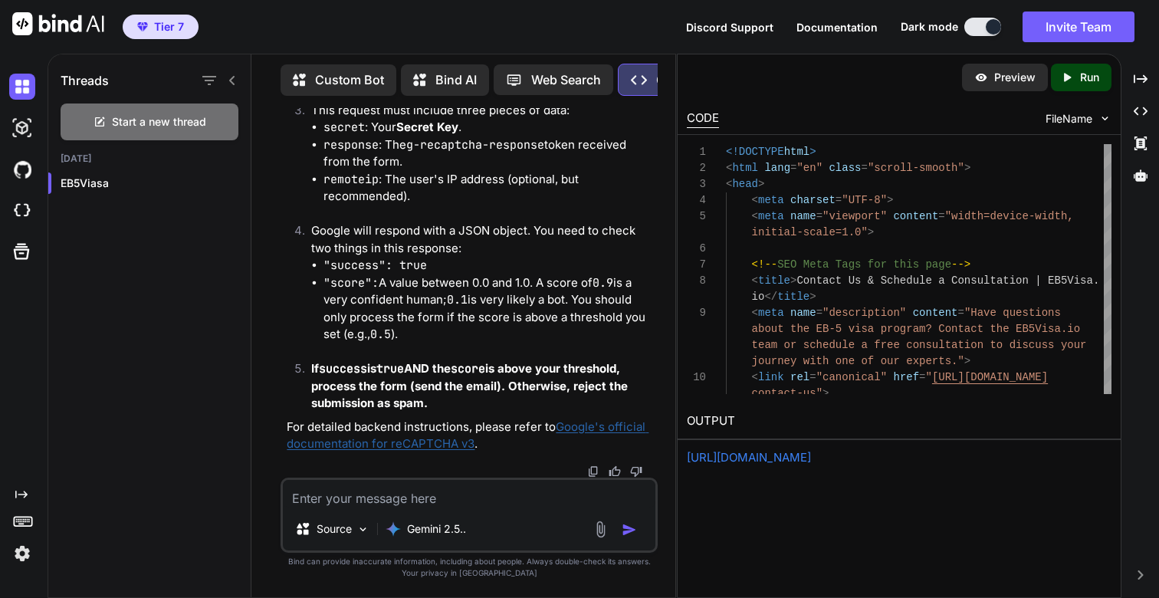
click at [369, 501] on textarea at bounding box center [469, 494] width 373 height 28
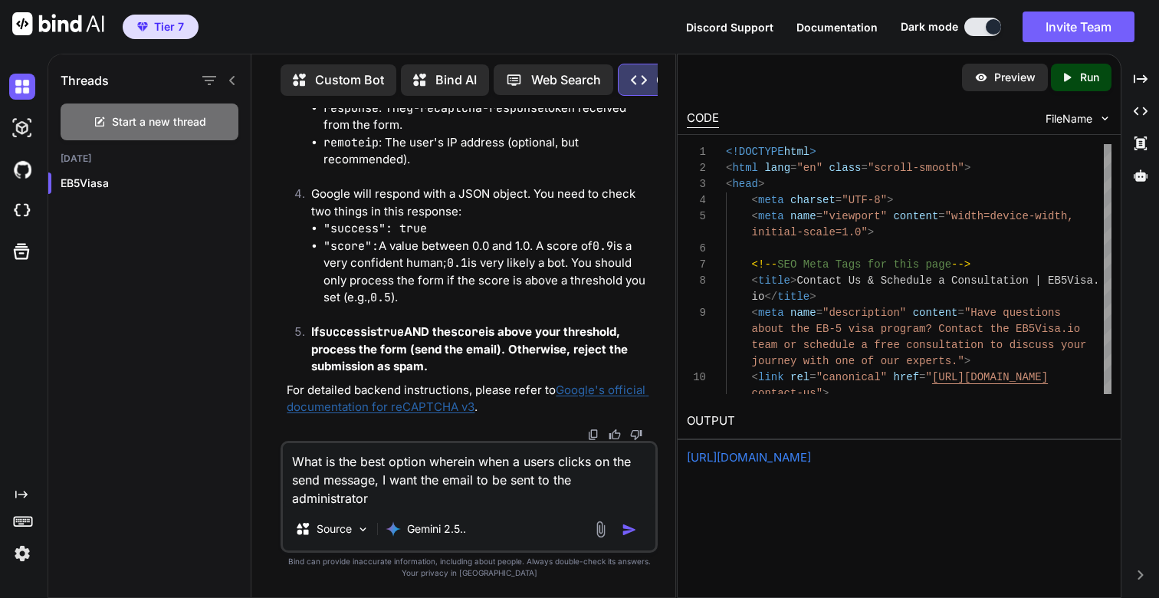
paste textarea "[EMAIL_ADDRESS][DOMAIN_NAME]"
click at [373, 499] on textarea "What is the best option wherein when a users clicks on the send message, I want…" at bounding box center [469, 475] width 373 height 64
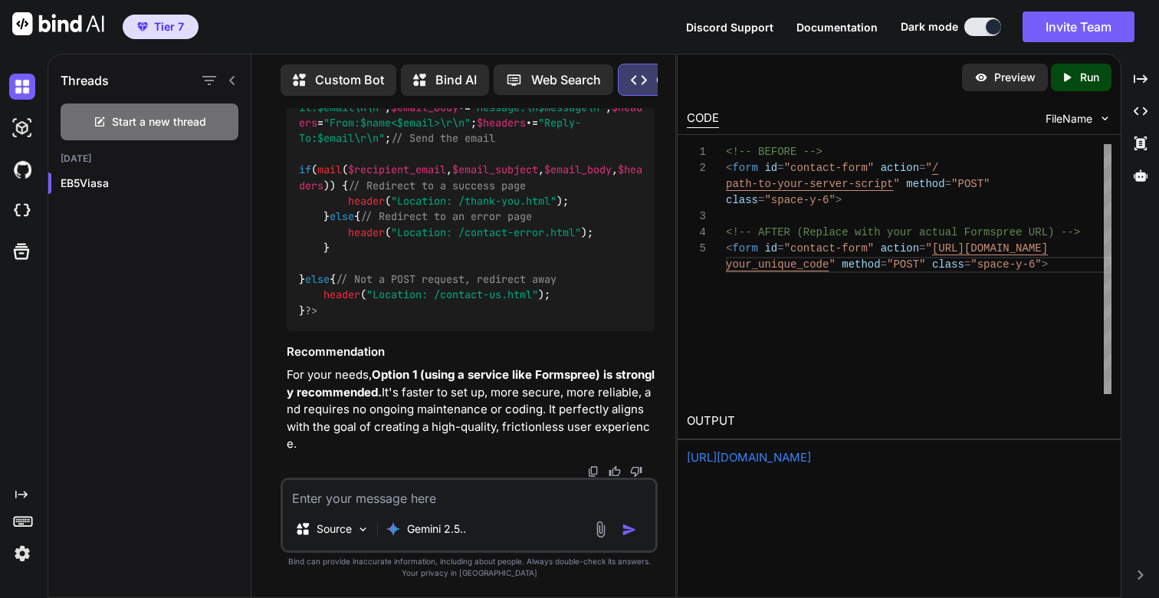
scroll to position [106165, 0]
